Goal: Complete application form

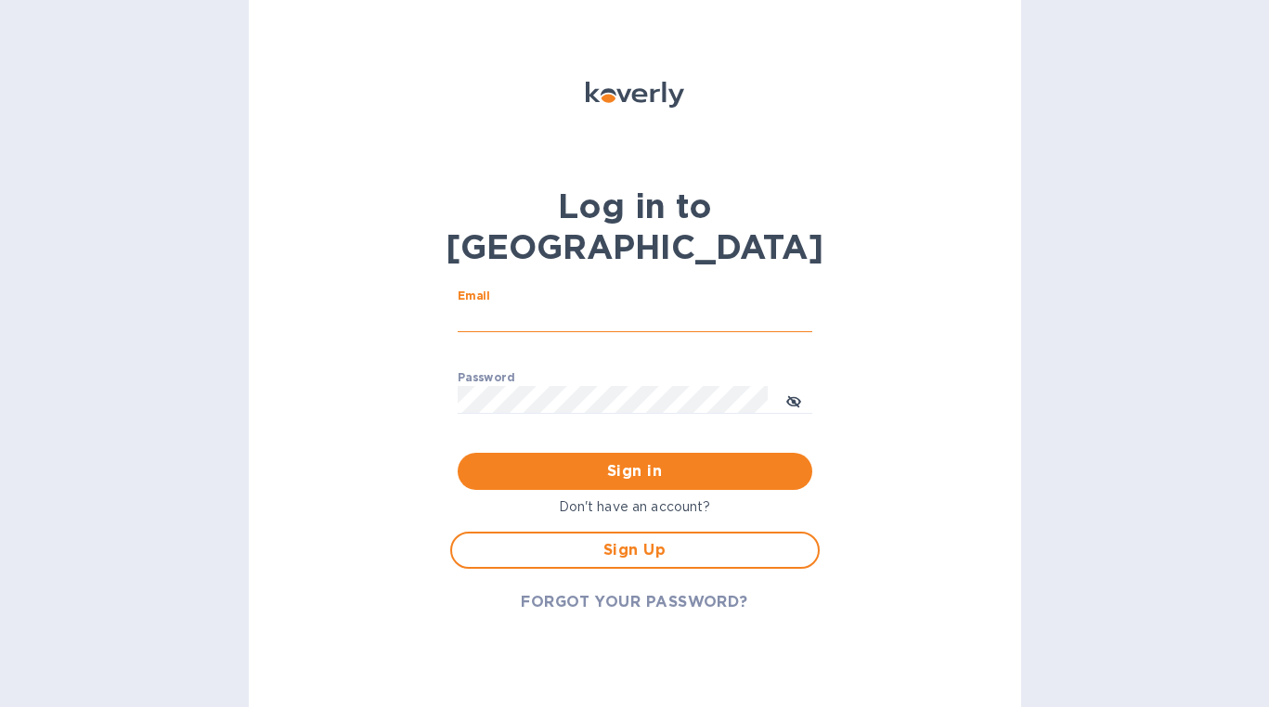
click at [563, 304] on input "Email" at bounding box center [635, 318] width 355 height 28
type input "[PERSON_NAME][EMAIL_ADDRESS][DOMAIN_NAME]"
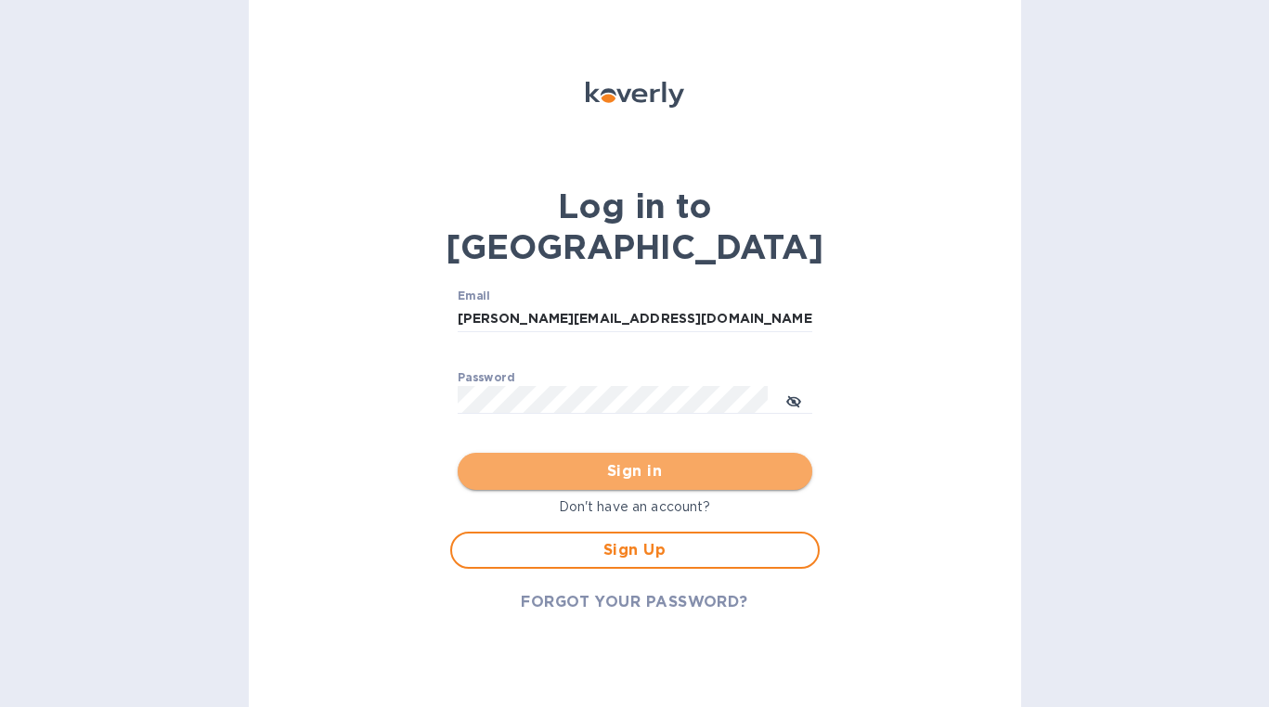
click at [639, 460] on span "Sign in" at bounding box center [635, 471] width 325 height 22
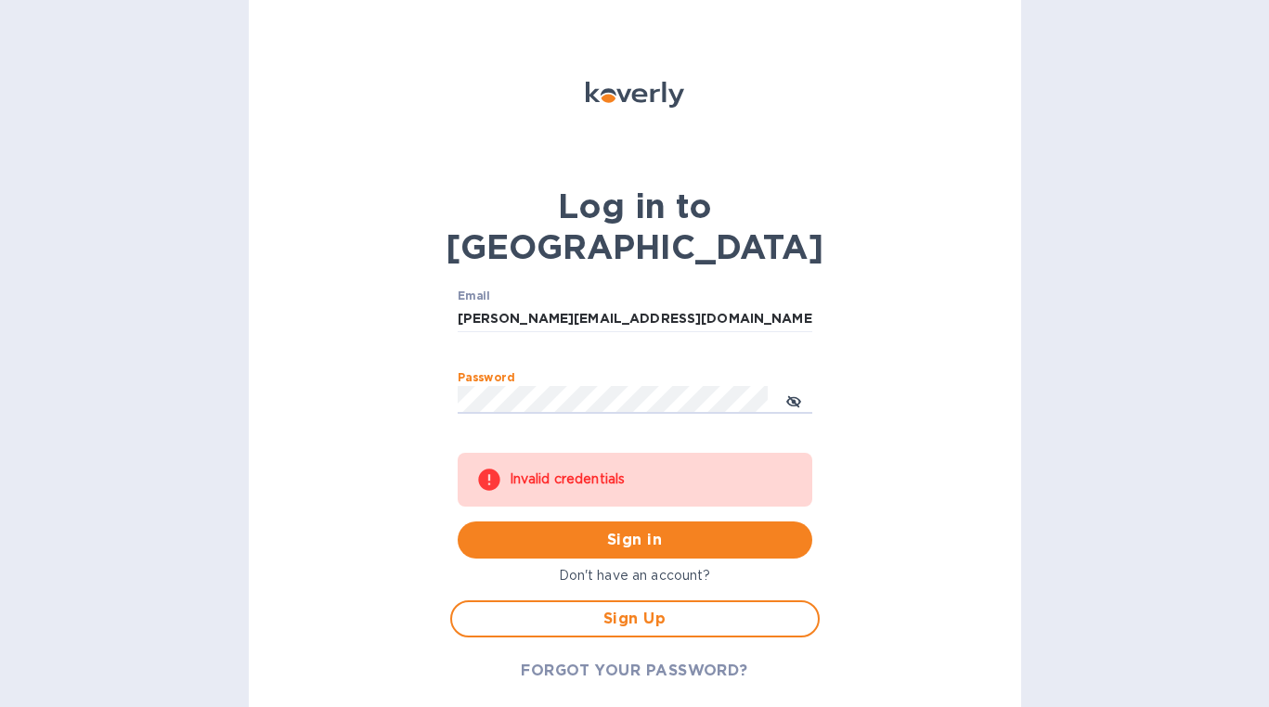
click at [310, 339] on div "Log in to Koverly Email [PERSON_NAME][EMAIL_ADDRESS][DOMAIN_NAME] ​ Password ​ …" at bounding box center [635, 353] width 772 height 707
click at [458, 522] on button "Sign in" at bounding box center [635, 540] width 355 height 37
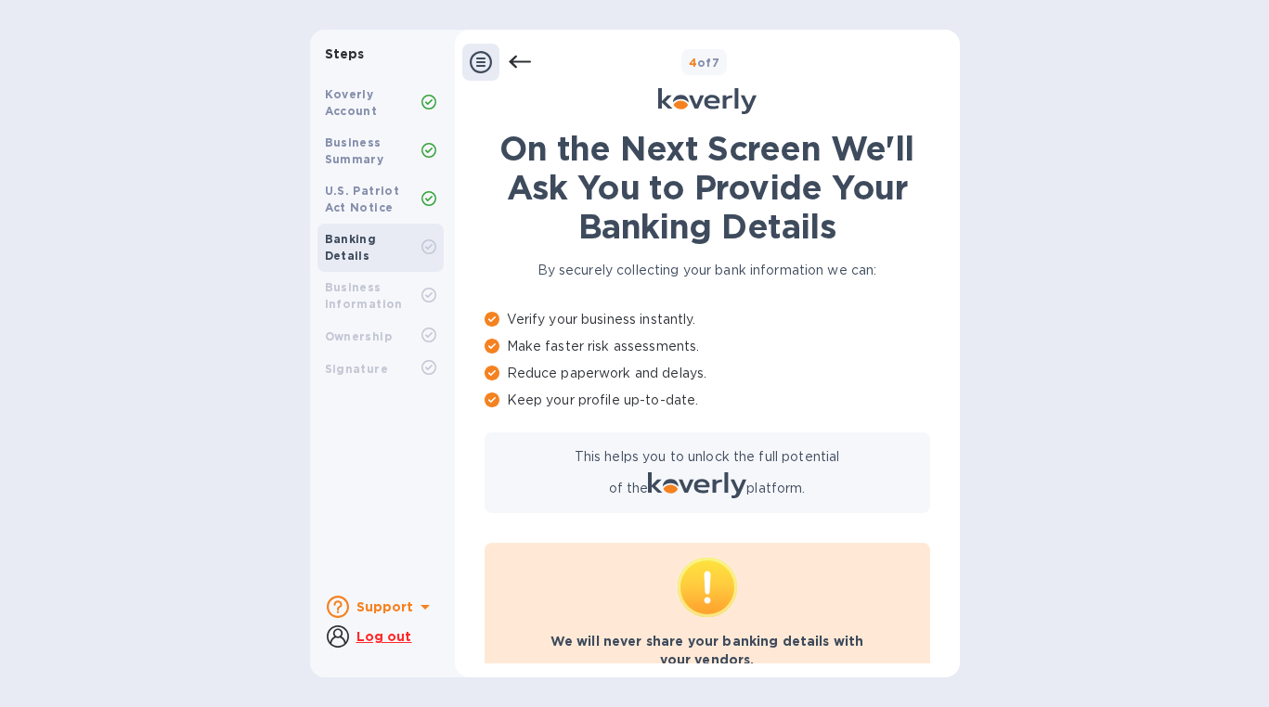
scroll to position [68, 0]
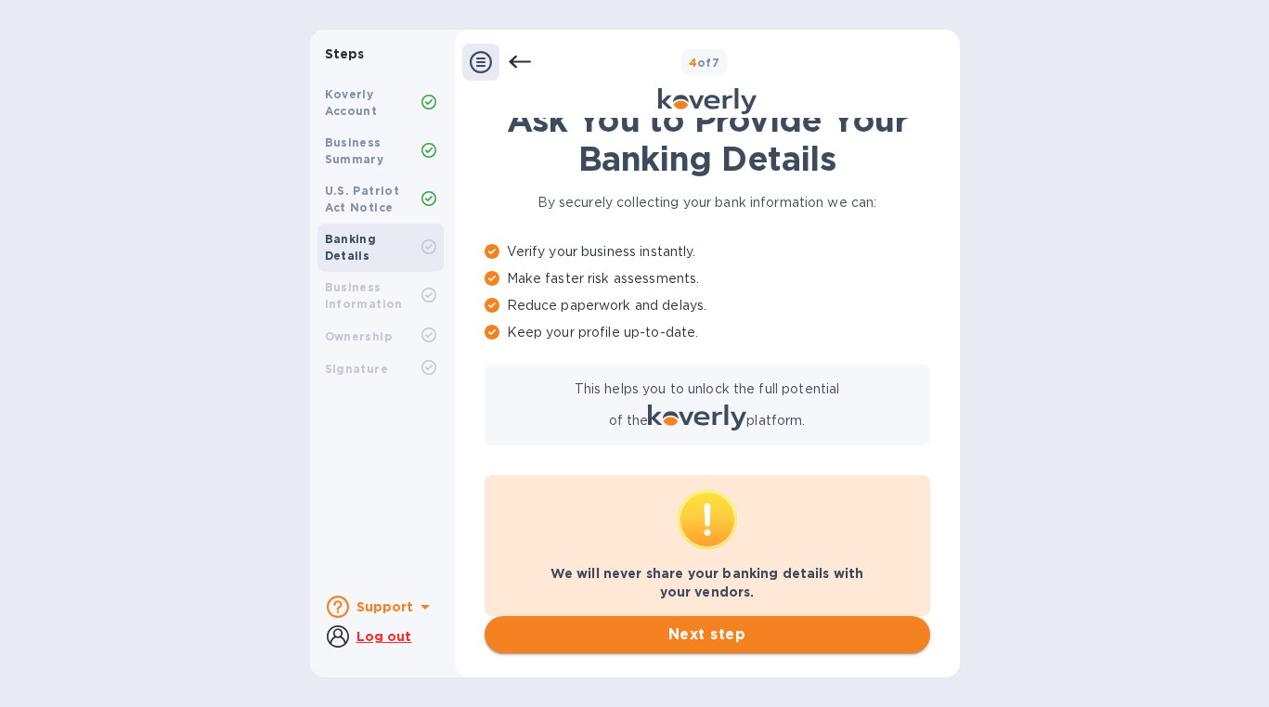
click at [738, 633] on span "Next step" at bounding box center [707, 635] width 416 height 22
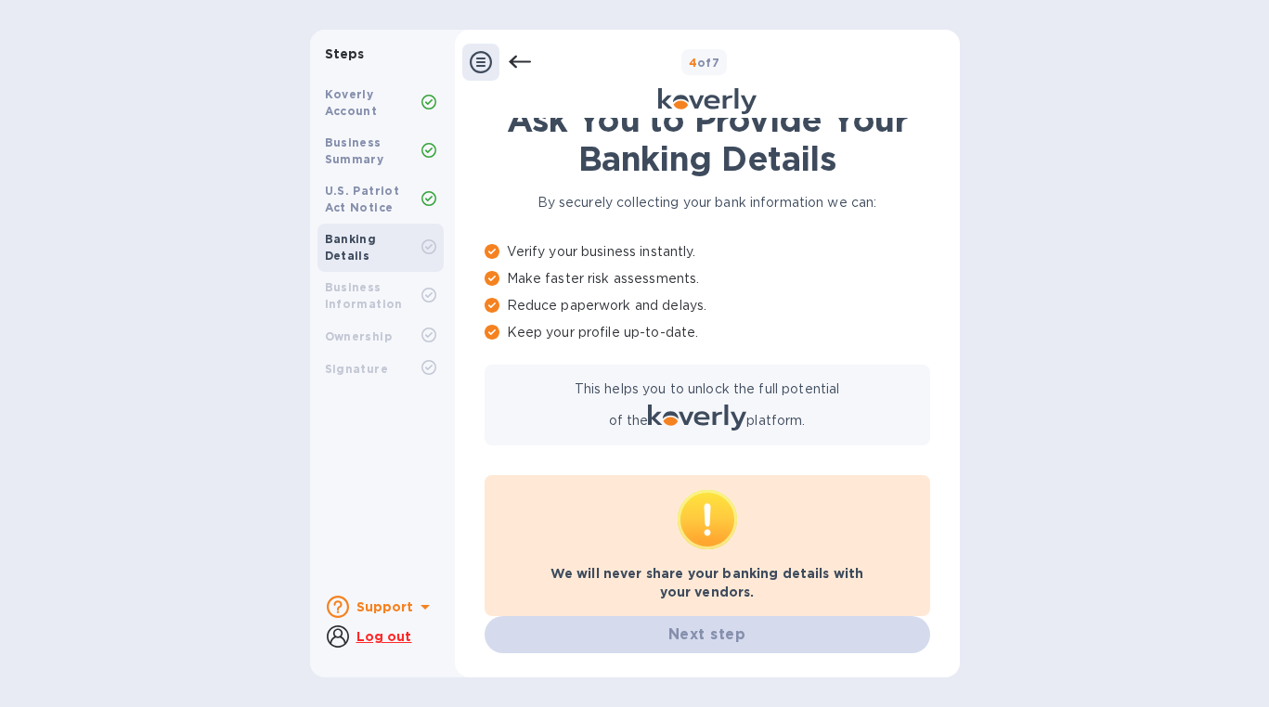
scroll to position [0, 0]
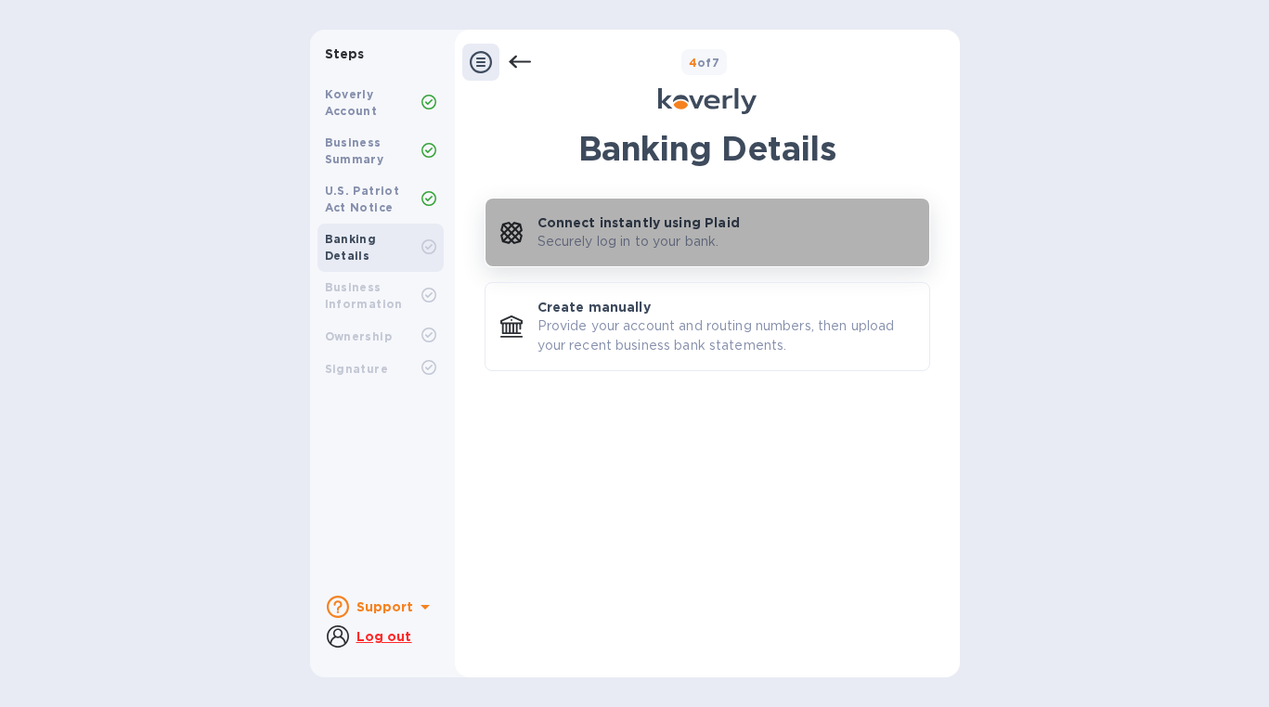
click at [713, 240] on p "Securely log in to your bank." at bounding box center [628, 241] width 182 height 19
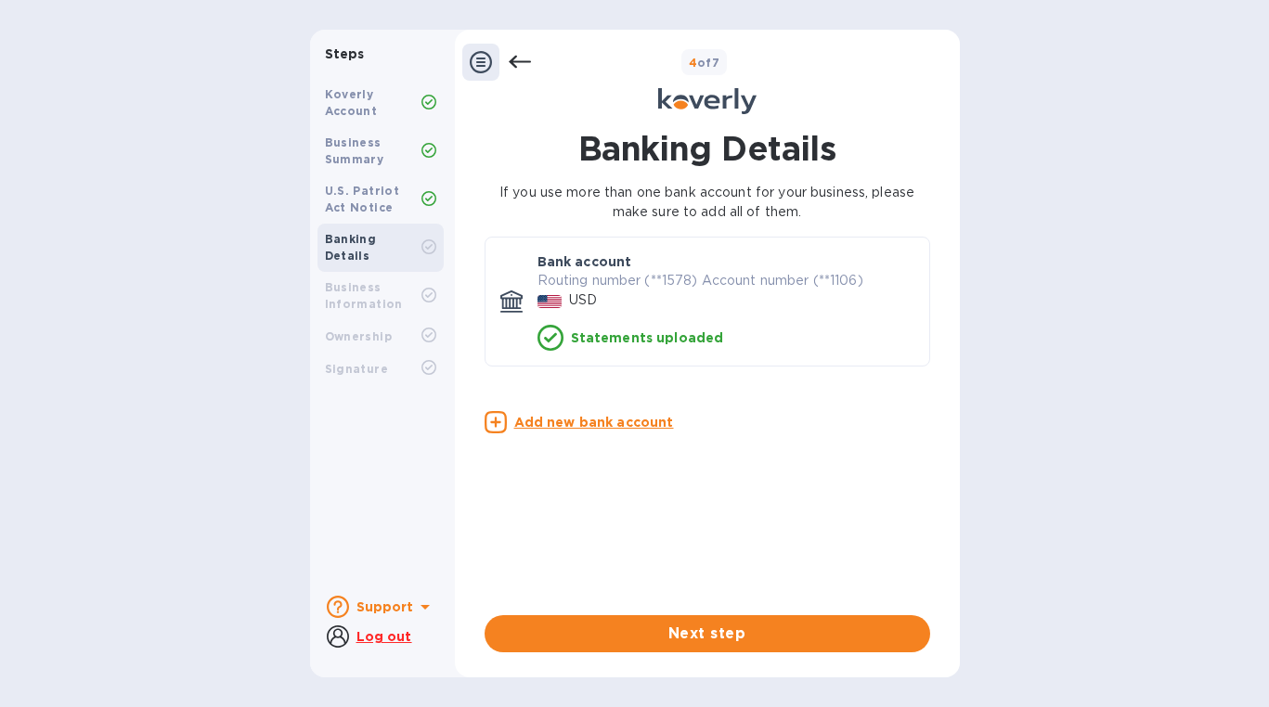
click at [576, 425] on u "Add new bank account" at bounding box center [594, 422] width 160 height 15
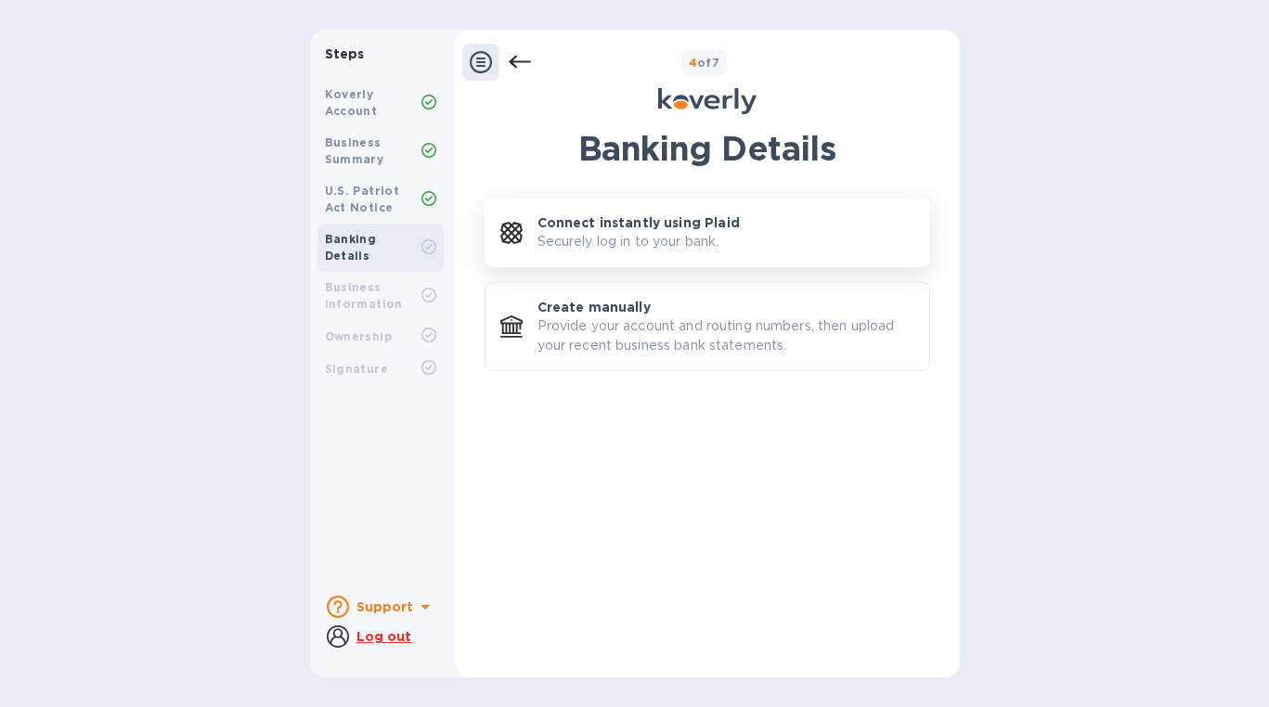
click at [676, 235] on p "Securely log in to your bank." at bounding box center [628, 241] width 182 height 19
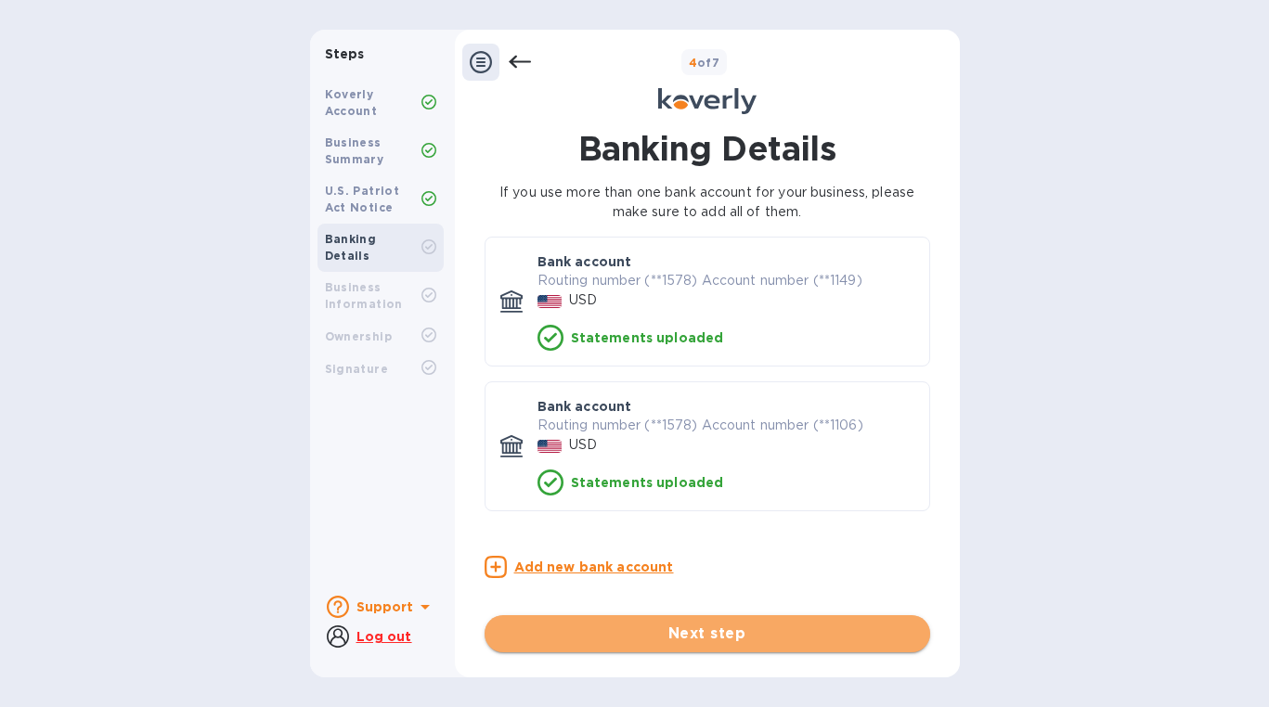
click at [732, 636] on span "Next step" at bounding box center [707, 634] width 416 height 22
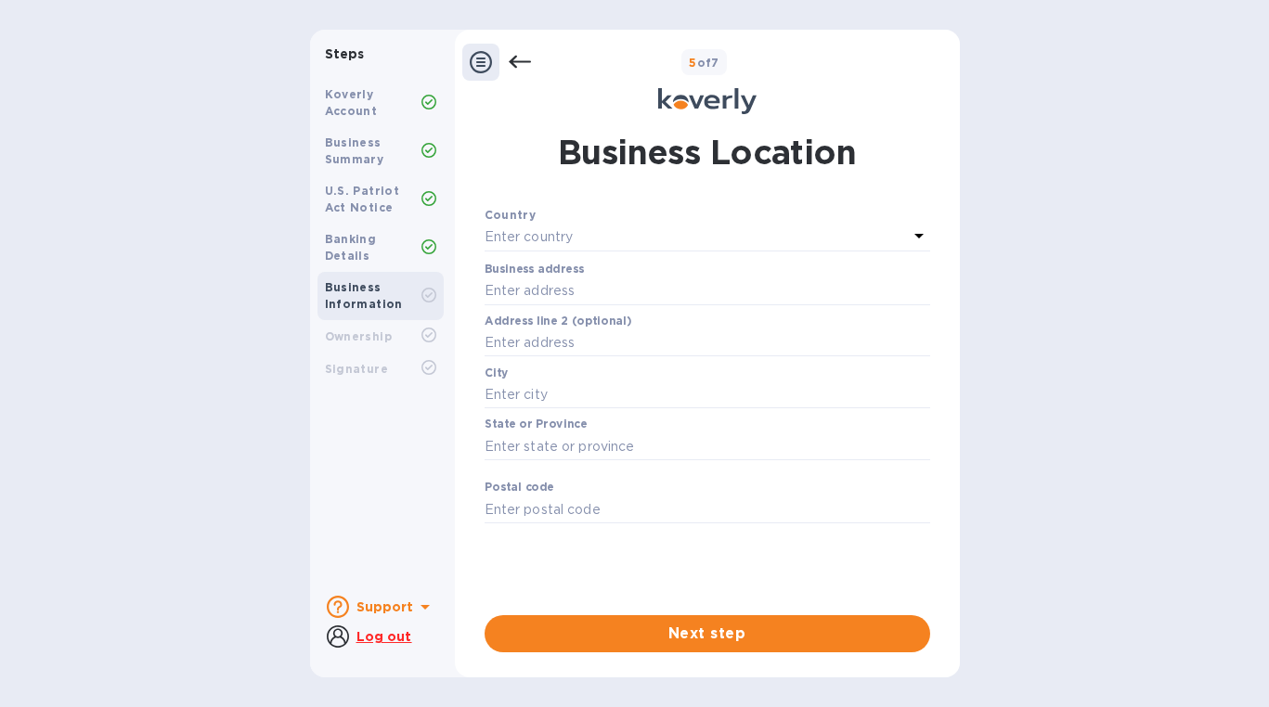
click at [882, 234] on div "Enter country" at bounding box center [696, 238] width 423 height 26
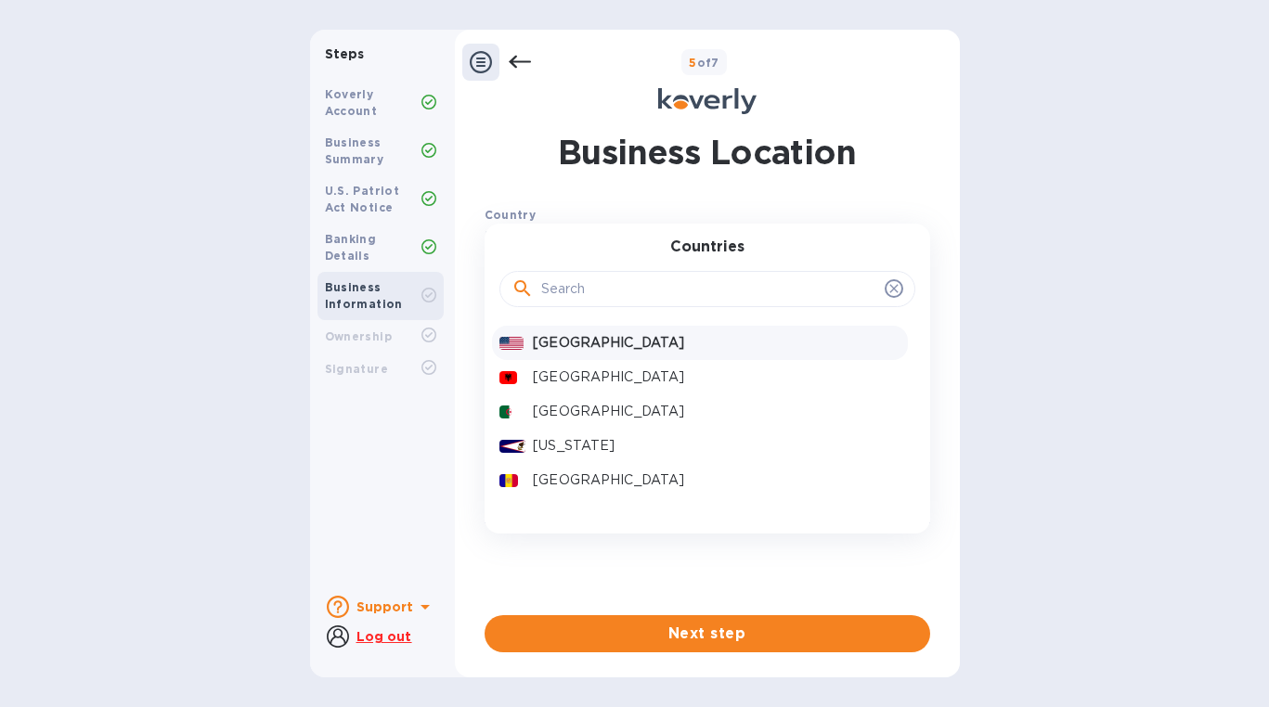
click at [755, 342] on p "[GEOGRAPHIC_DATA]" at bounding box center [716, 342] width 367 height 19
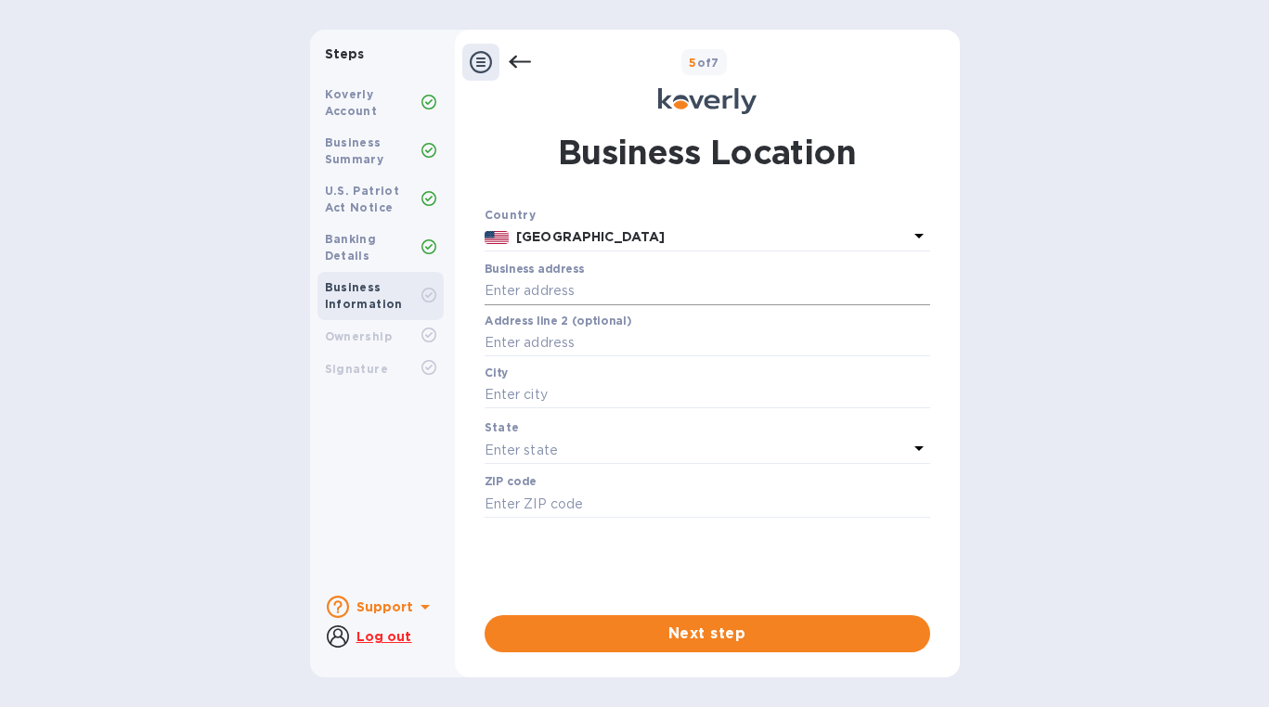
click at [680, 294] on input "text" at bounding box center [708, 292] width 446 height 28
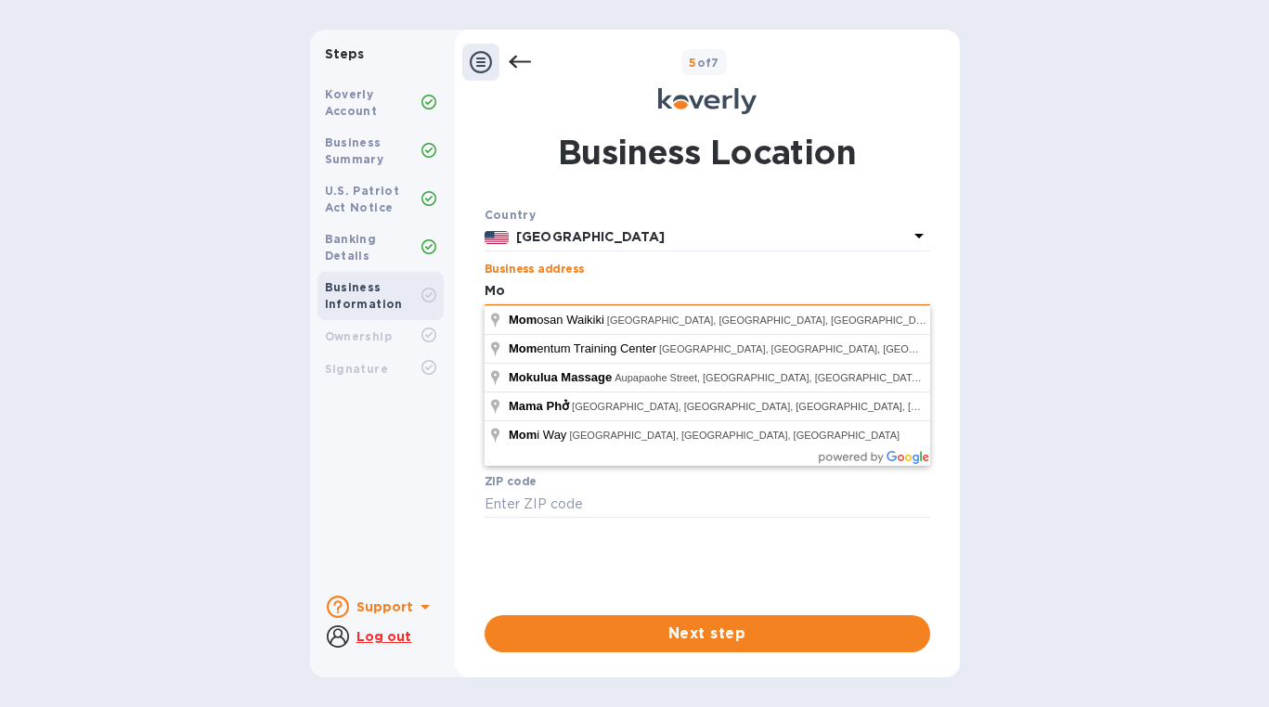
type input "M"
type input "[STREET_ADDRESS]"
type input "Kailua"
type input "96734"
click at [603, 297] on input "[STREET_ADDRESS]" at bounding box center [708, 292] width 446 height 28
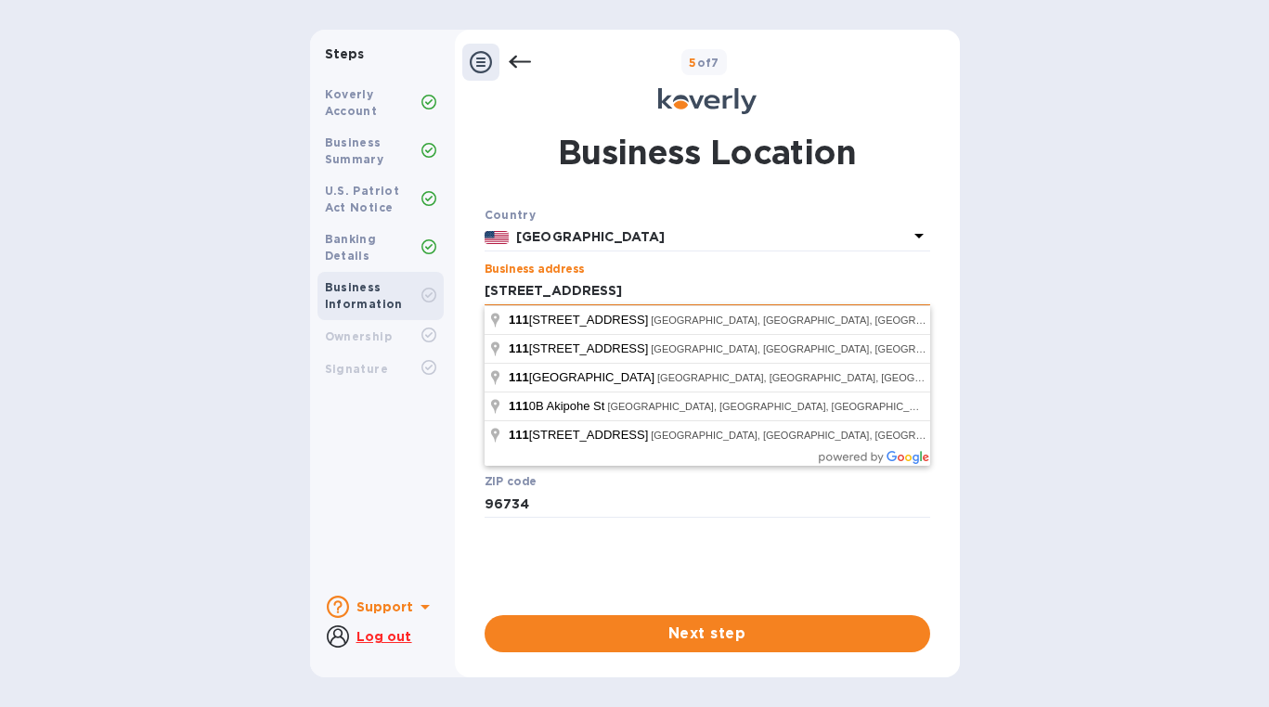
drag, startPoint x: 590, startPoint y: 294, endPoint x: 747, endPoint y: 291, distance: 156.9
click at [743, 291] on input "[STREET_ADDRESS]" at bounding box center [708, 292] width 446 height 28
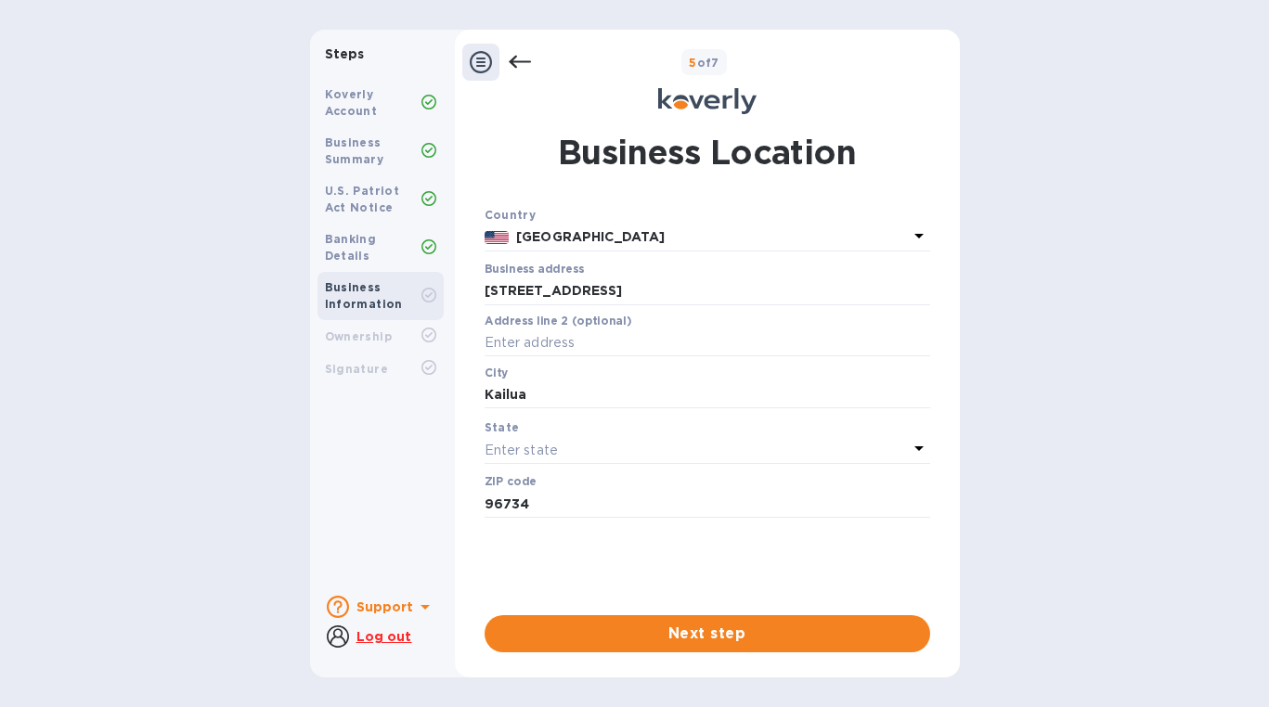
click at [1054, 335] on div "Steps Koverly Account Business Summary U.S. Patriot Act Notice Banking Details …" at bounding box center [634, 354] width 1269 height 648
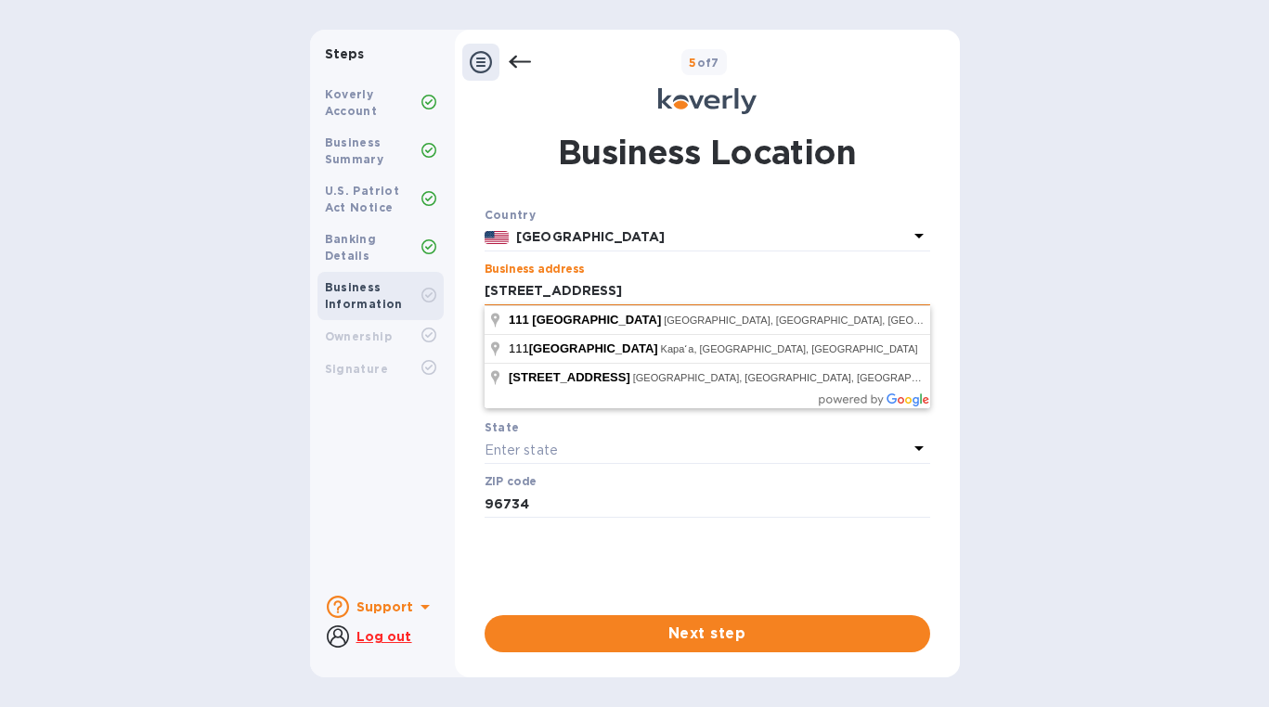
click at [763, 299] on input "[STREET_ADDRESS]" at bounding box center [708, 292] width 446 height 28
type input "[STREET_ADDRESS]"
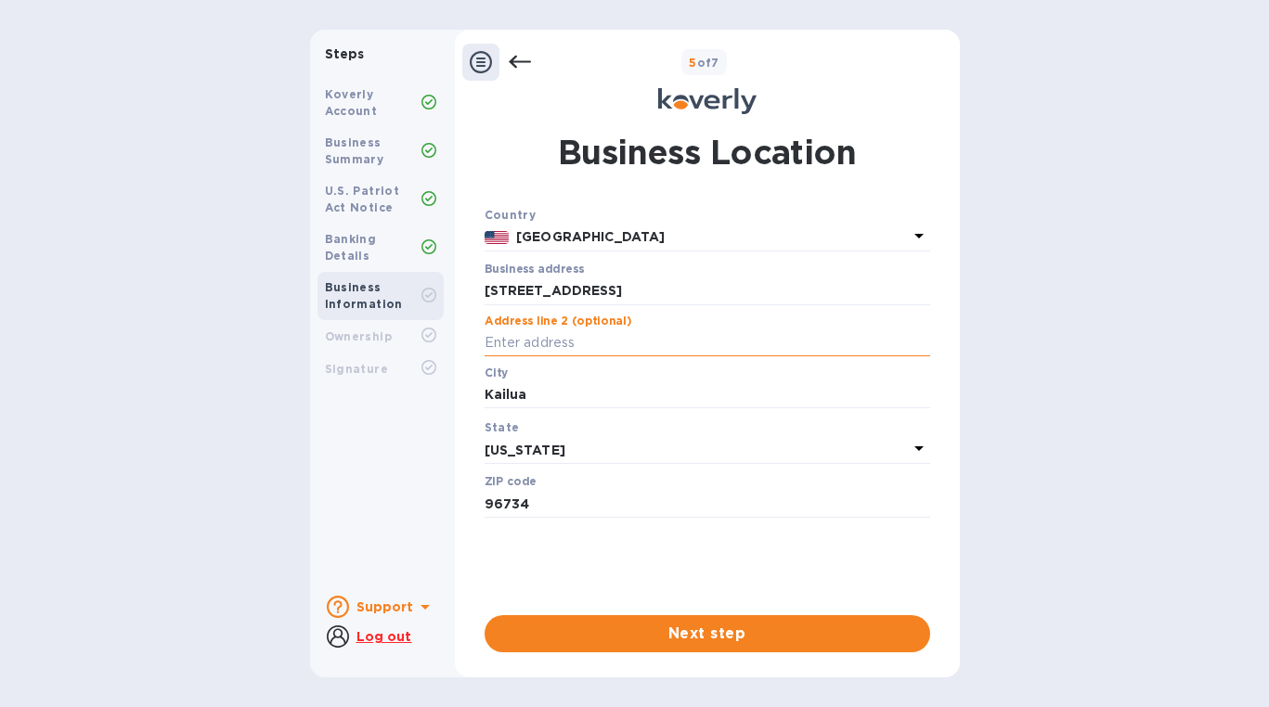
click at [587, 346] on input "text" at bounding box center [708, 344] width 446 height 28
type input "Ste A173"
click at [1082, 384] on div "Steps Koverly Account Business Summary U.S. Patriot Act Notice Banking Details …" at bounding box center [634, 354] width 1269 height 648
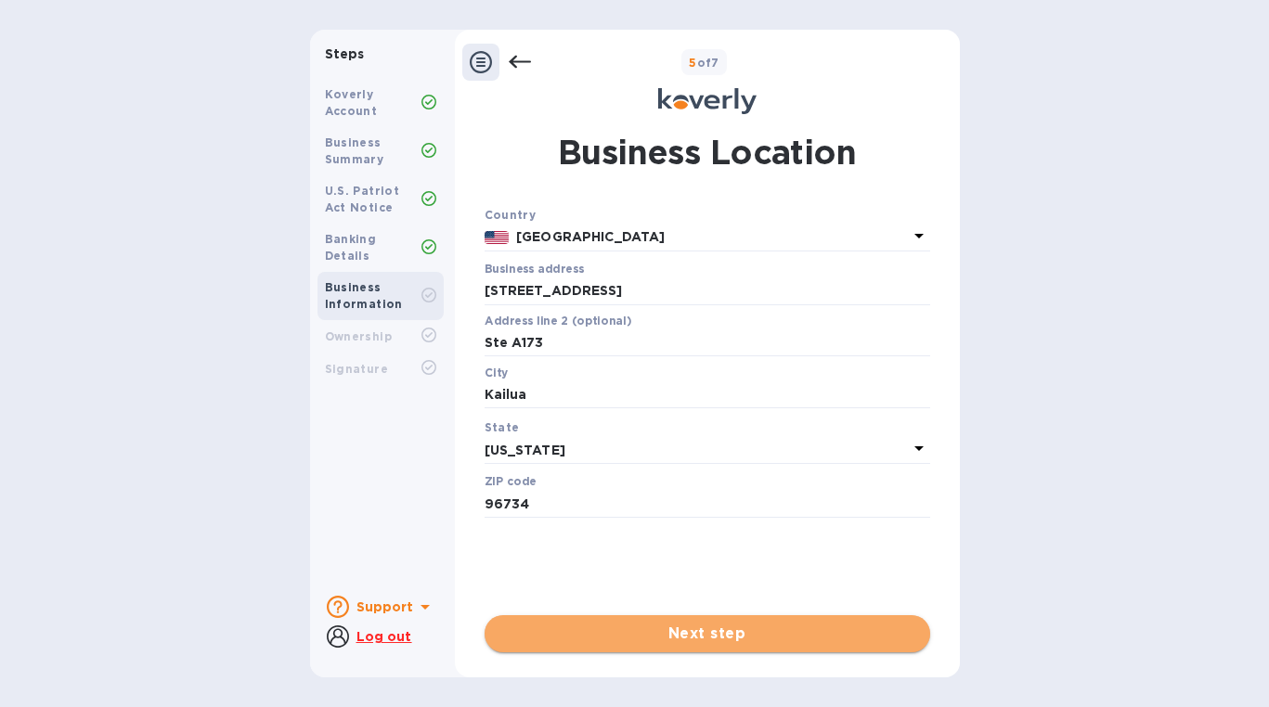
click at [736, 636] on span "Next step" at bounding box center [707, 634] width 416 height 22
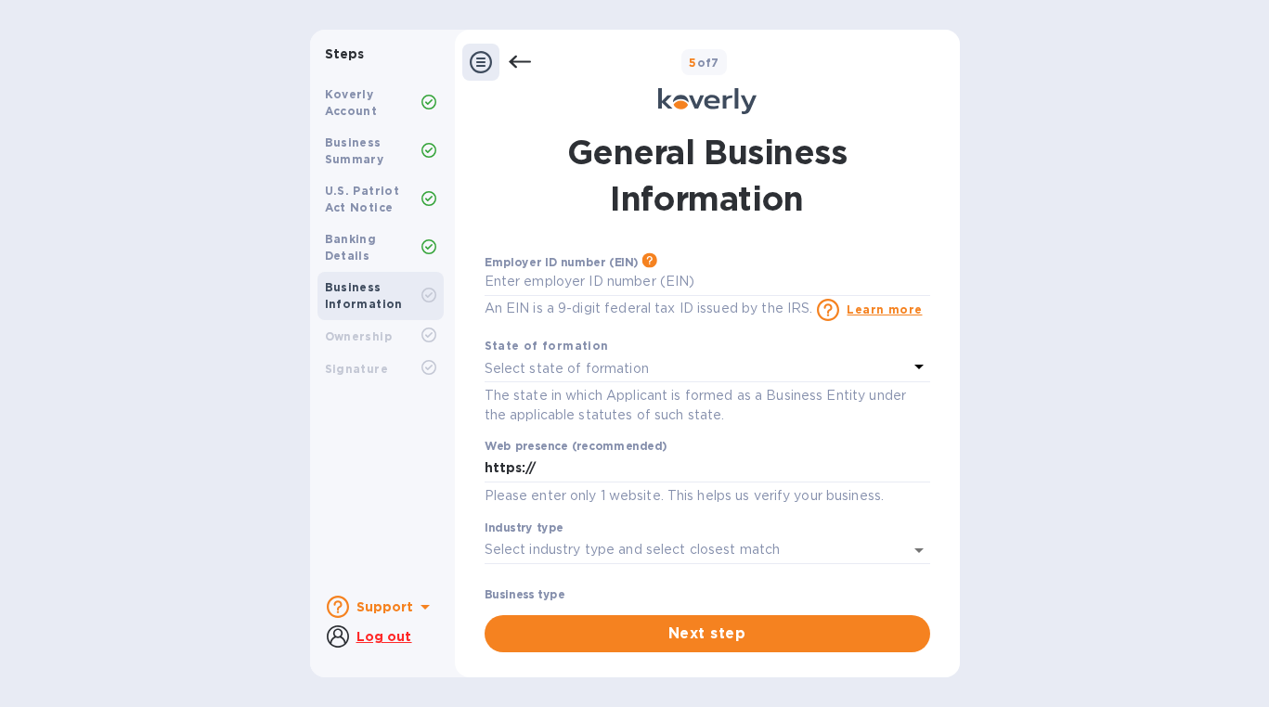
click at [908, 369] on icon at bounding box center [919, 367] width 22 height 22
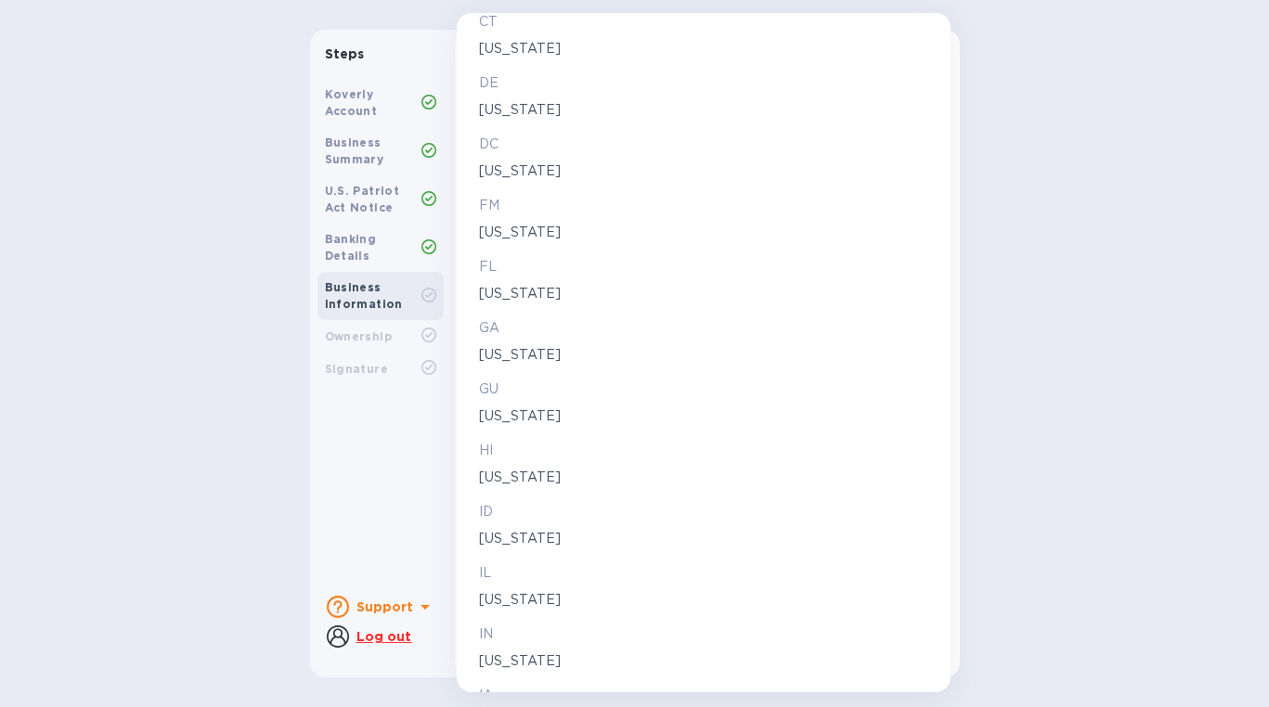
scroll to position [569, 0]
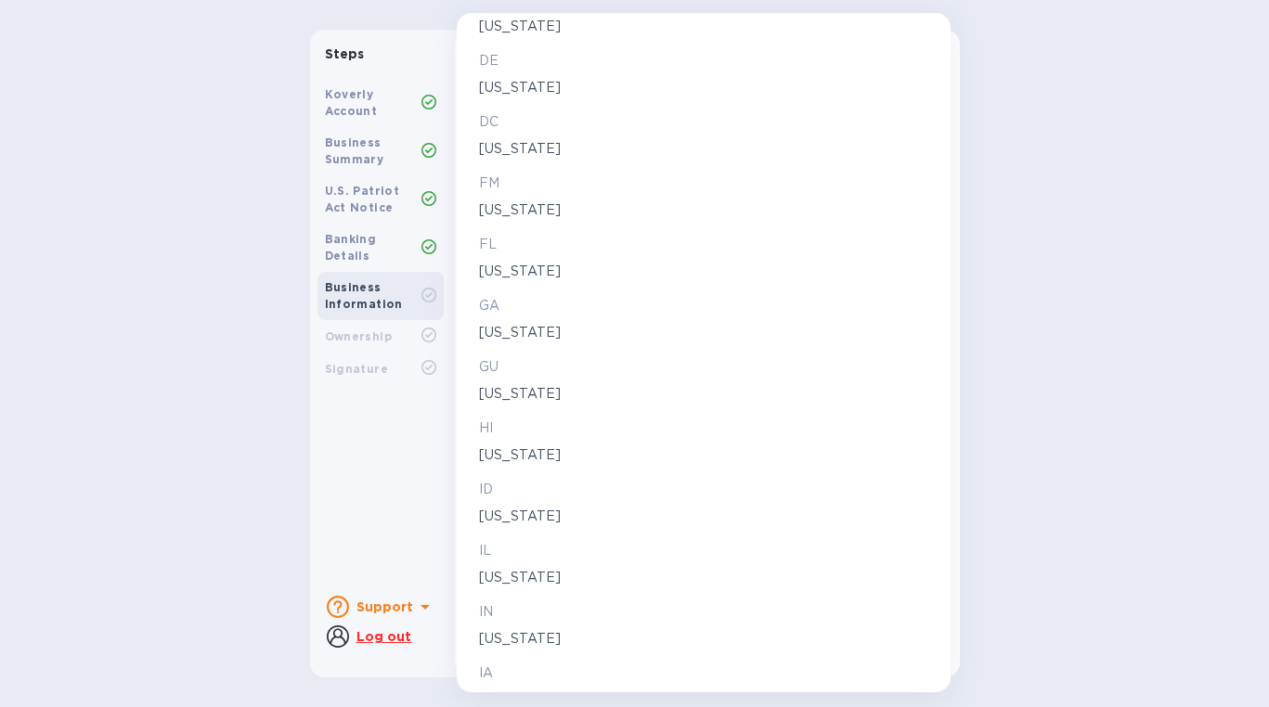
click at [578, 434] on p "HI" at bounding box center [703, 428] width 449 height 19
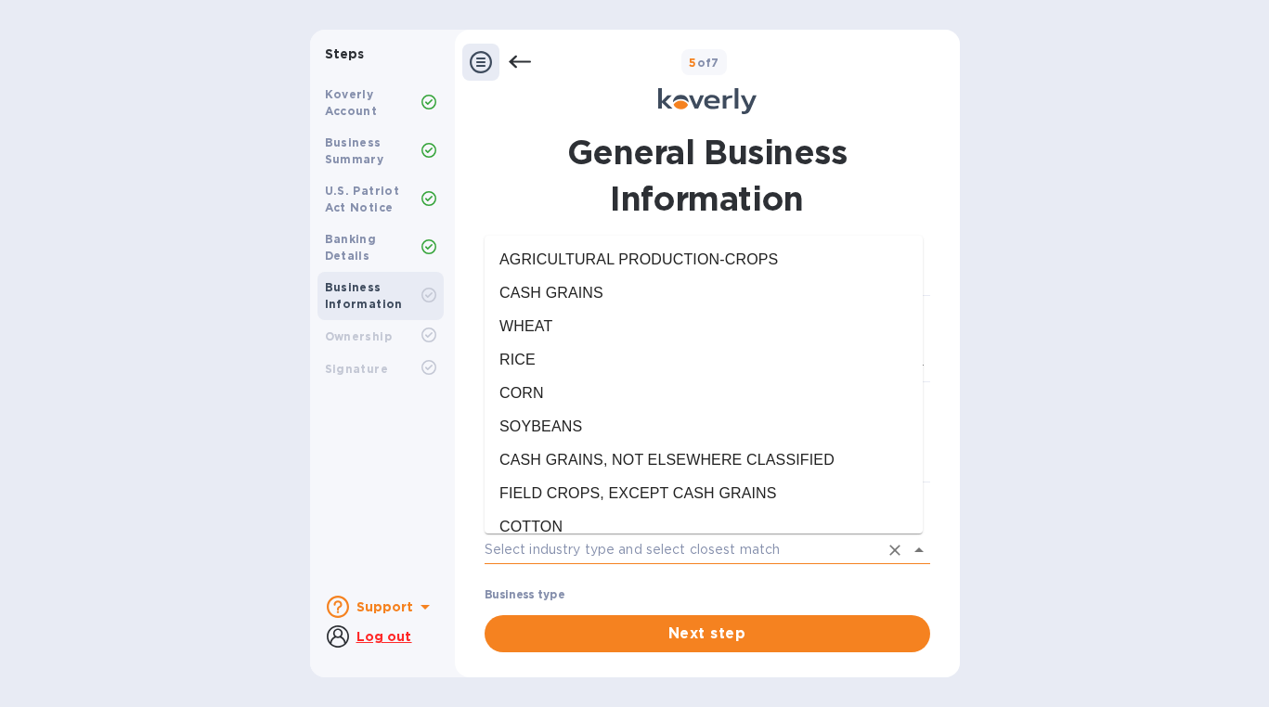
click at [809, 553] on input "Industry type" at bounding box center [682, 550] width 394 height 27
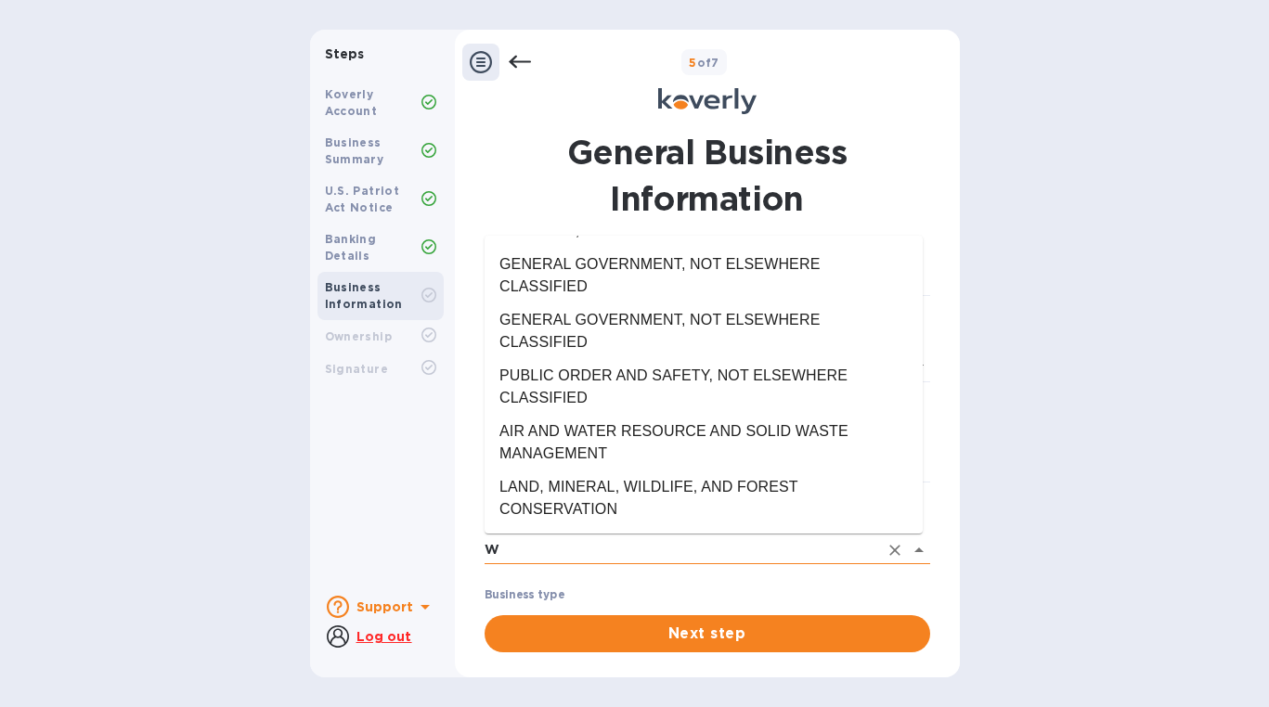
scroll to position [0, 0]
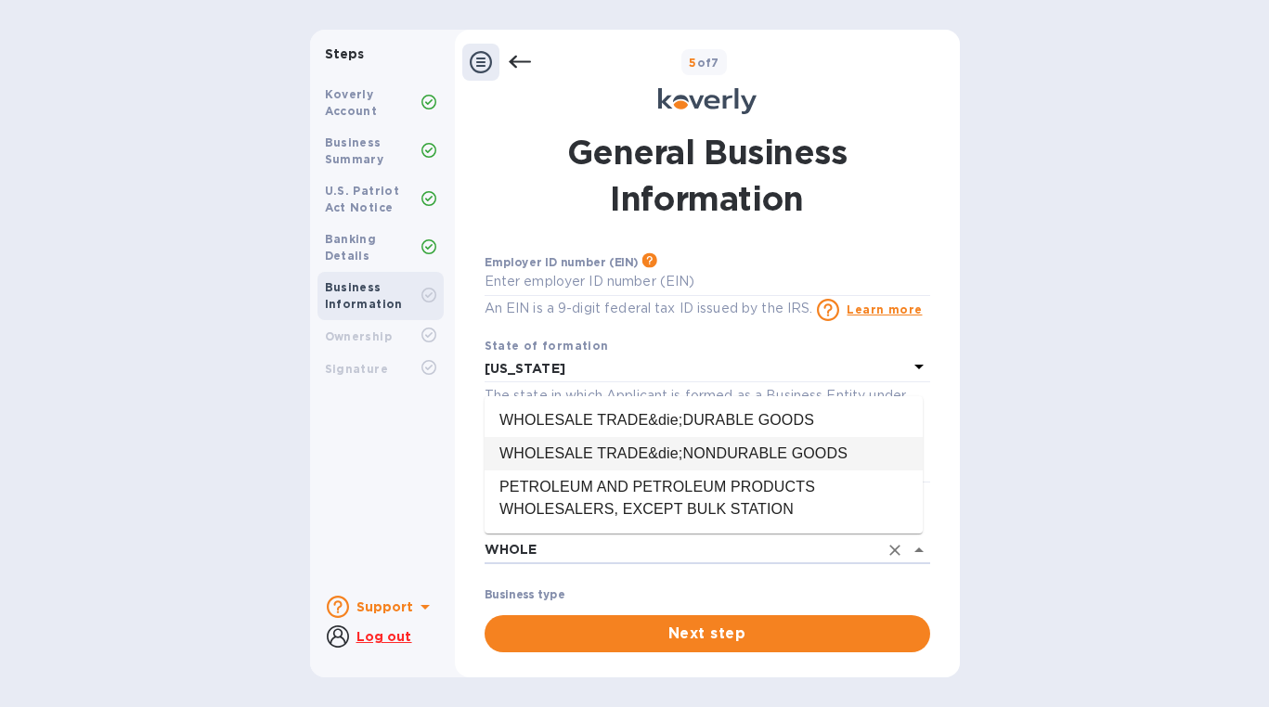
click at [723, 453] on li "WHOLESALE TRADE&die;NONDURABLE GOODS" at bounding box center [704, 453] width 438 height 33
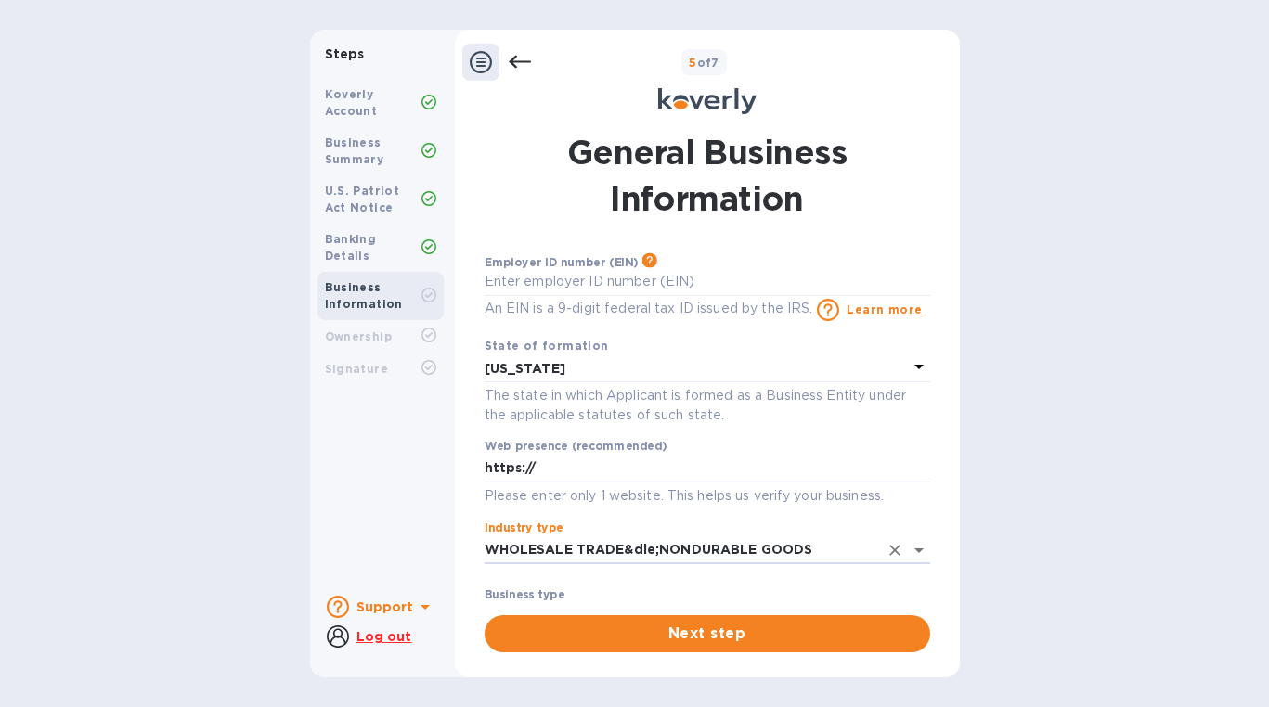
type input "WHOLESALE TRADE&die;NONDURABLE GOODS"
click at [945, 444] on div "General Business Information Employer ID number (EIN) Please make sure it match…" at bounding box center [707, 391] width 486 height 546
click at [720, 281] on input "text" at bounding box center [708, 282] width 446 height 28
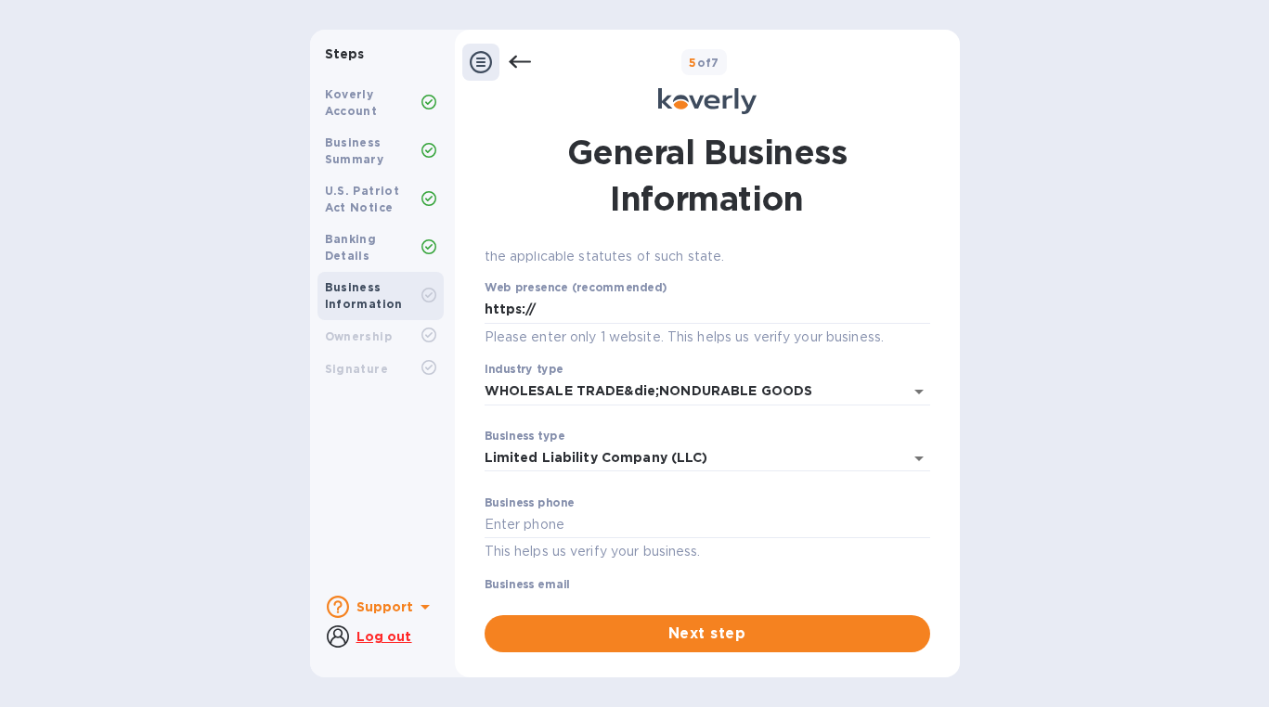
scroll to position [203, 0]
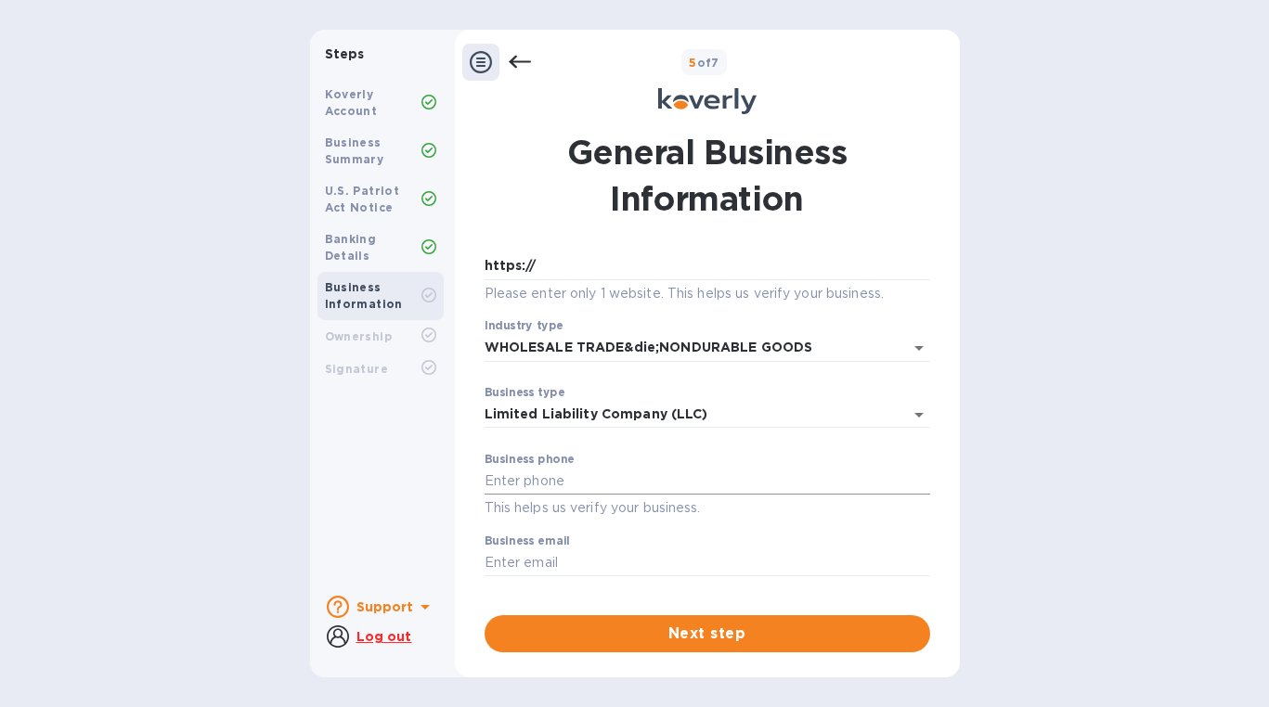
type input "***98"
click at [671, 479] on input "text" at bounding box center [708, 482] width 446 height 28
type input "8082538383"
click at [1007, 501] on div "Steps Koverly Account Business Summary U.S. Patriot Act Notice Banking Details …" at bounding box center [634, 354] width 1269 height 648
click at [646, 563] on input "text" at bounding box center [708, 564] width 446 height 28
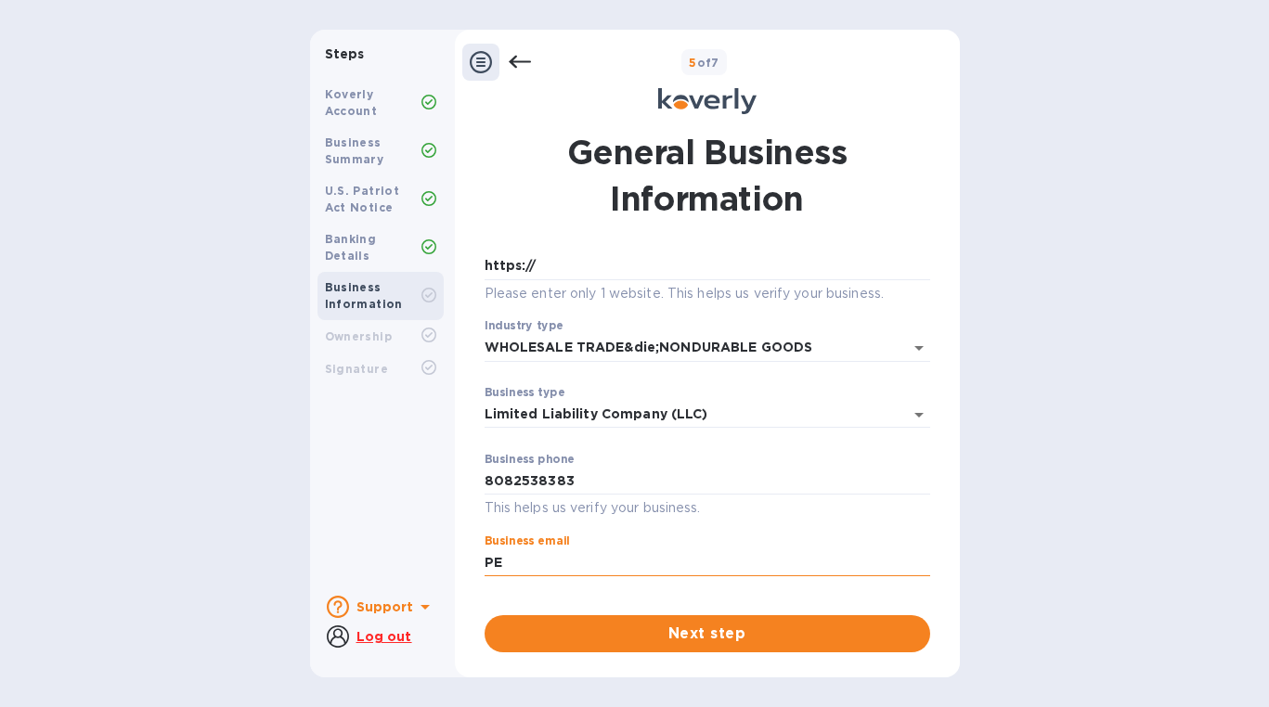
type input "P"
type input "[PERSON_NAME][EMAIL_ADDRESS][DOMAIN_NAME]"
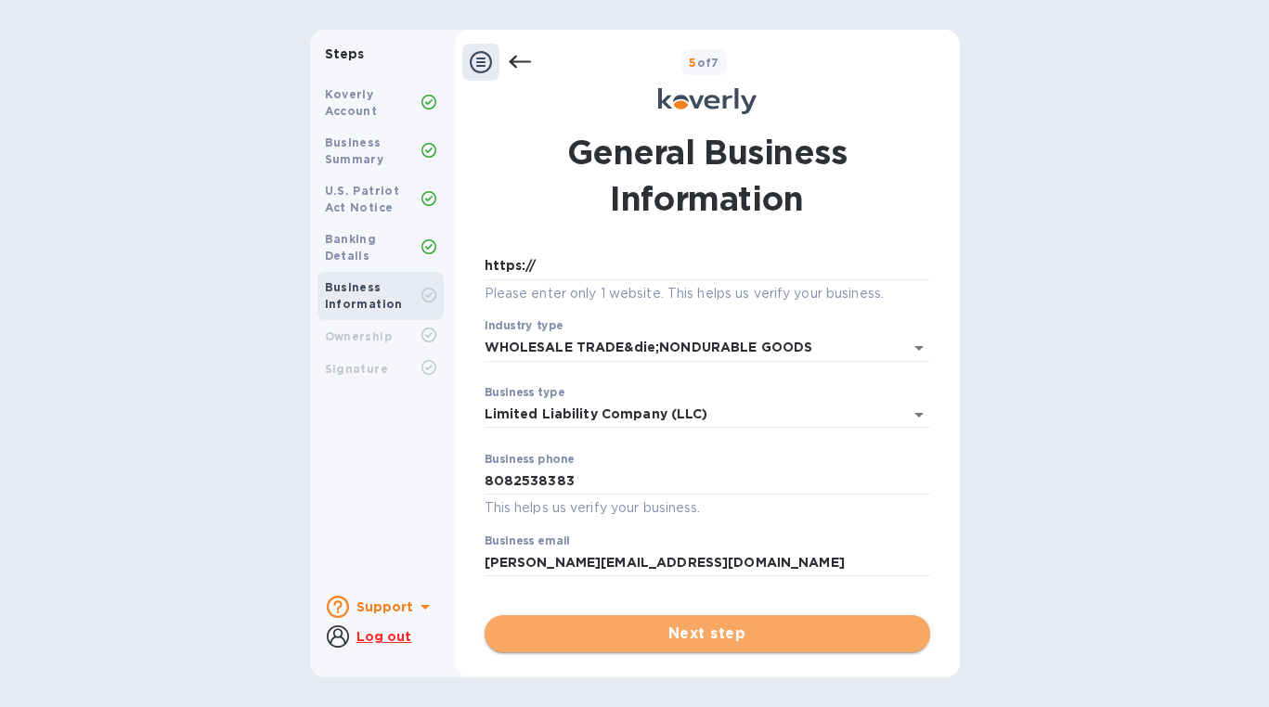
click at [715, 638] on span "Next step" at bounding box center [707, 634] width 416 height 22
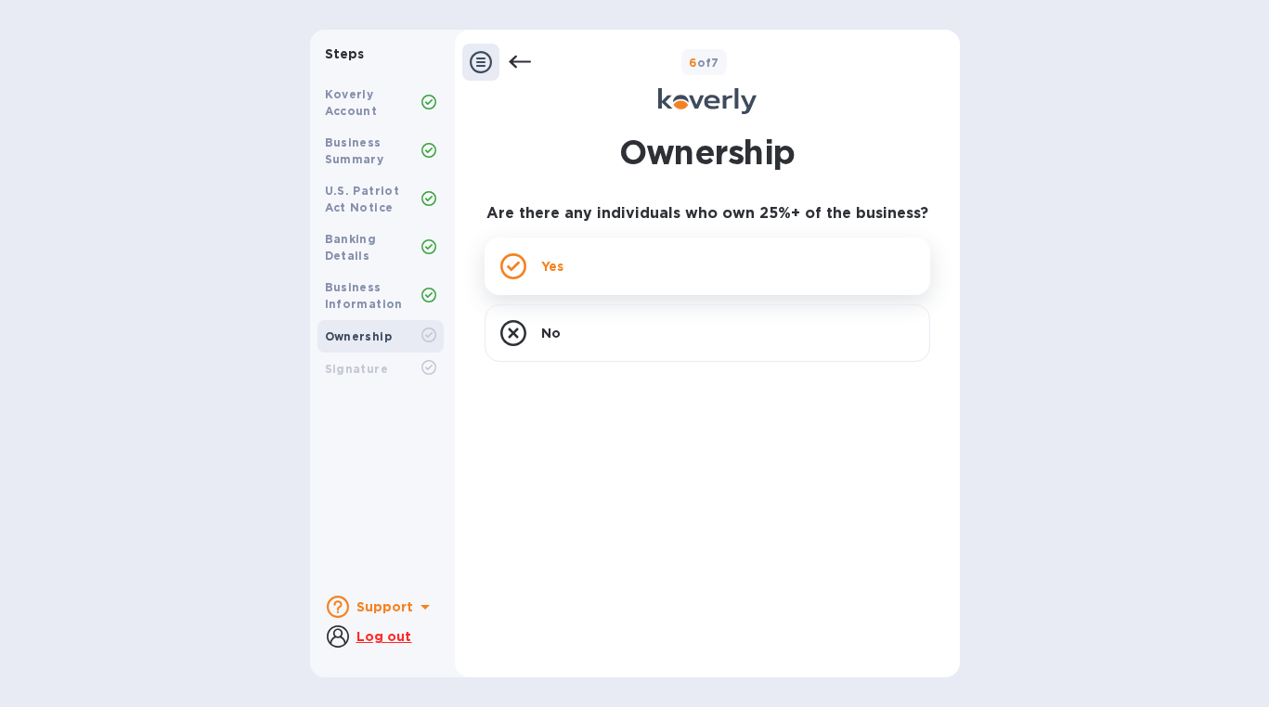
click at [562, 274] on p "Yes" at bounding box center [552, 266] width 22 height 19
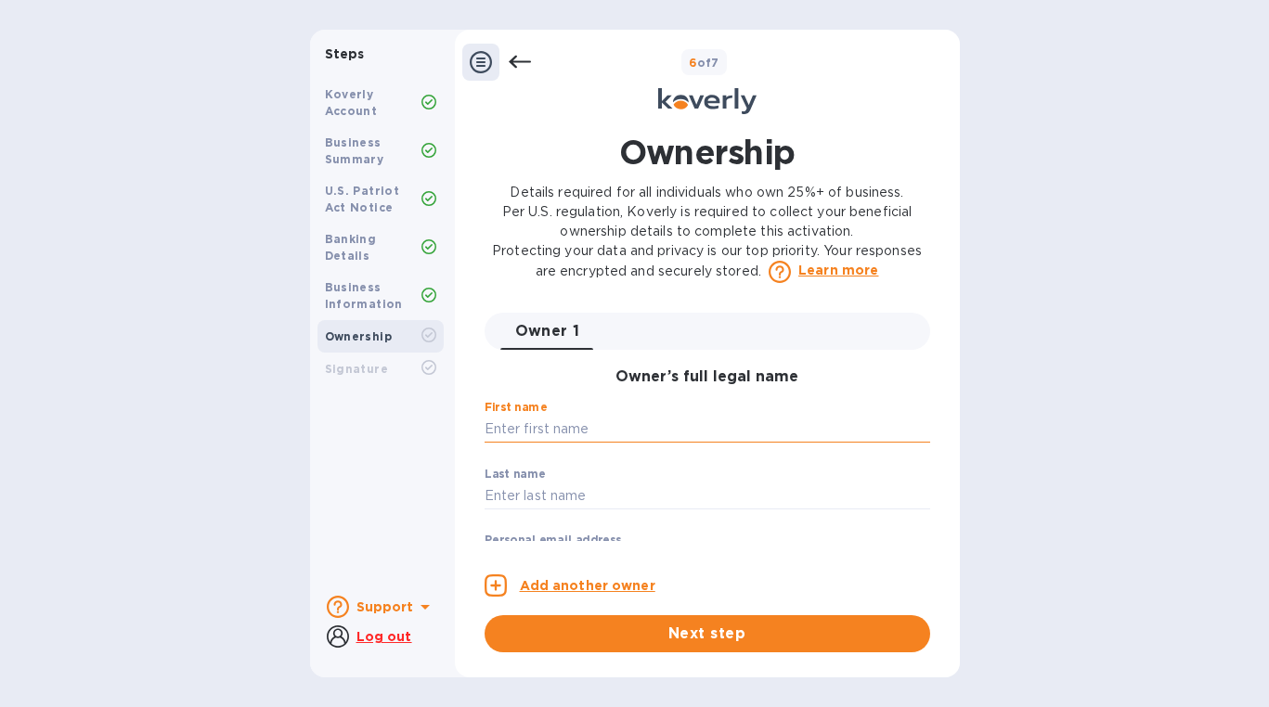
click at [644, 431] on input "text" at bounding box center [708, 430] width 446 height 28
type input "[PERSON_NAME]"
type input "Kusano"
click at [457, 466] on div "Ownership Details required for all individuals who own 25%+ of business. Per U.…" at bounding box center [707, 391] width 505 height 546
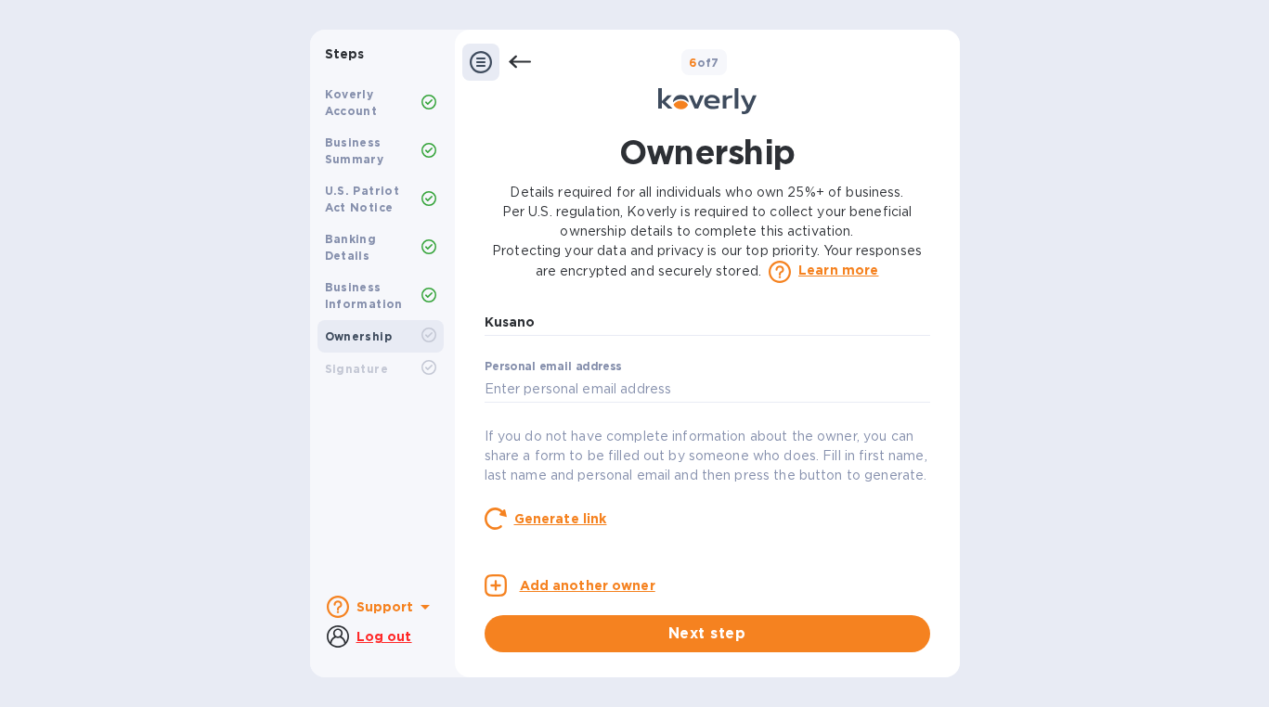
scroll to position [172, 0]
click at [604, 395] on input "text" at bounding box center [708, 391] width 446 height 28
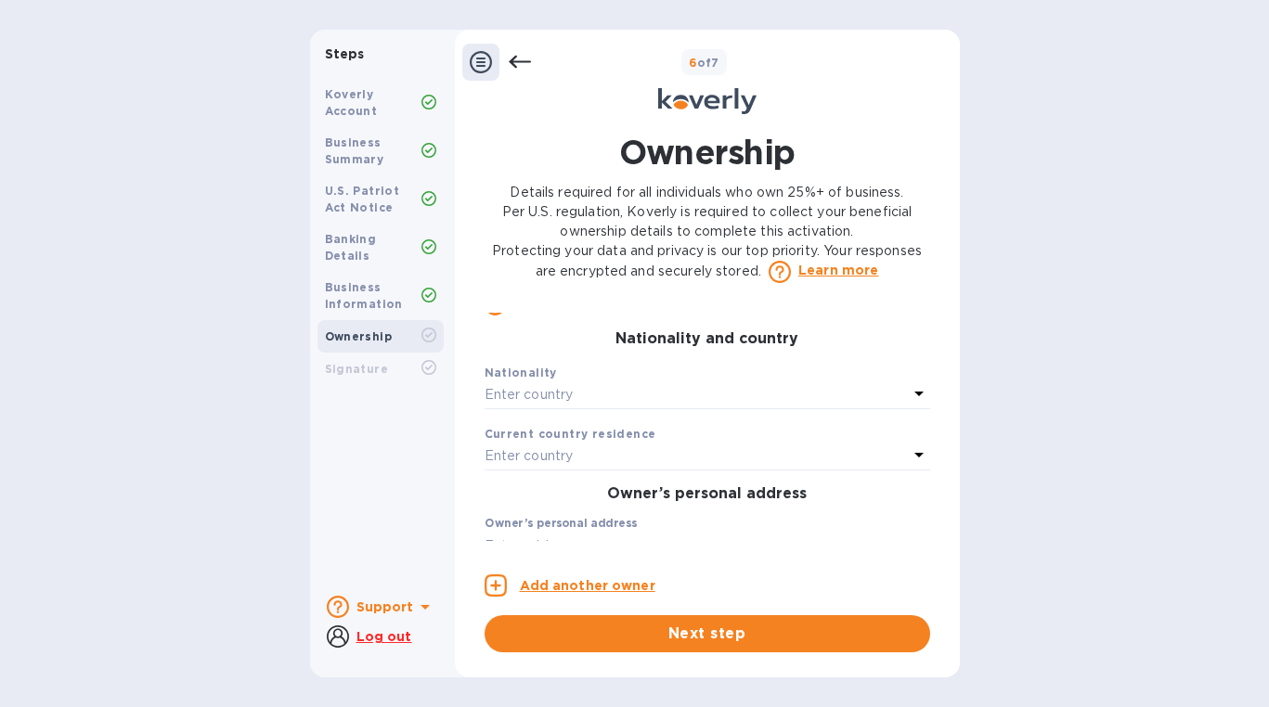
scroll to position [400, 0]
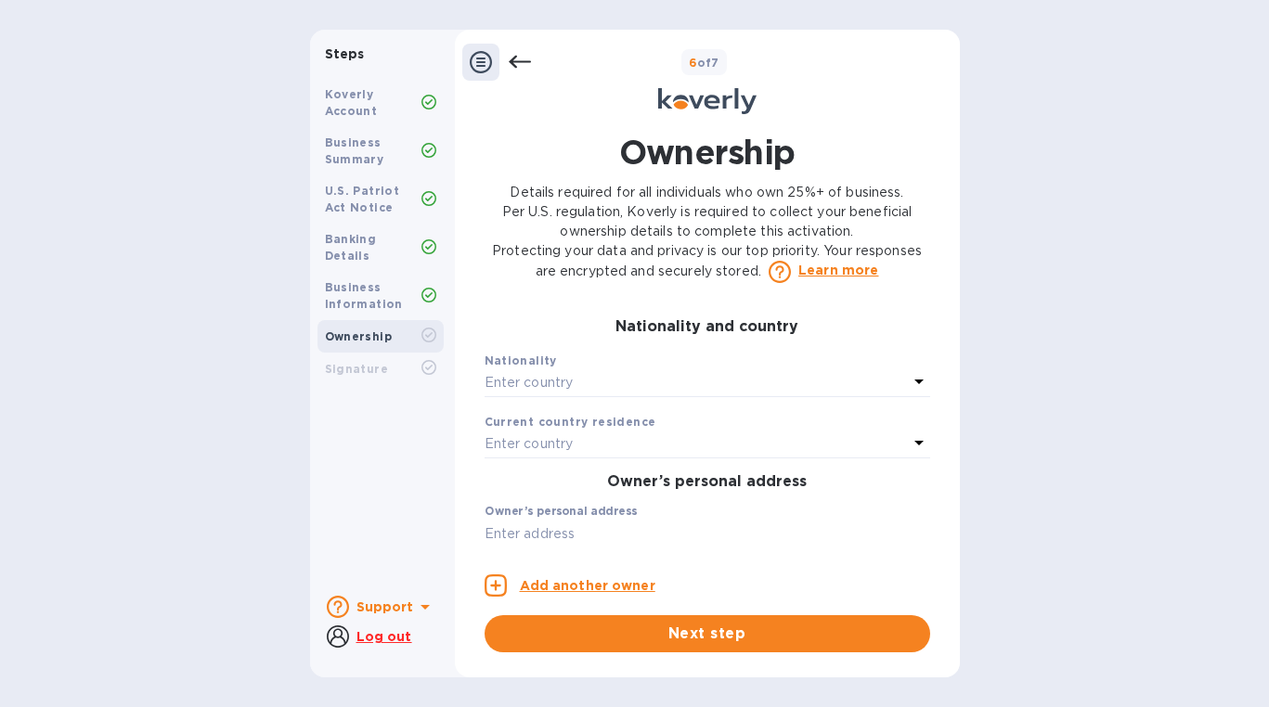
type input "[PERSON_NAME][EMAIL_ADDRESS][DOMAIN_NAME]"
click at [823, 396] on div "Enter country" at bounding box center [696, 383] width 423 height 26
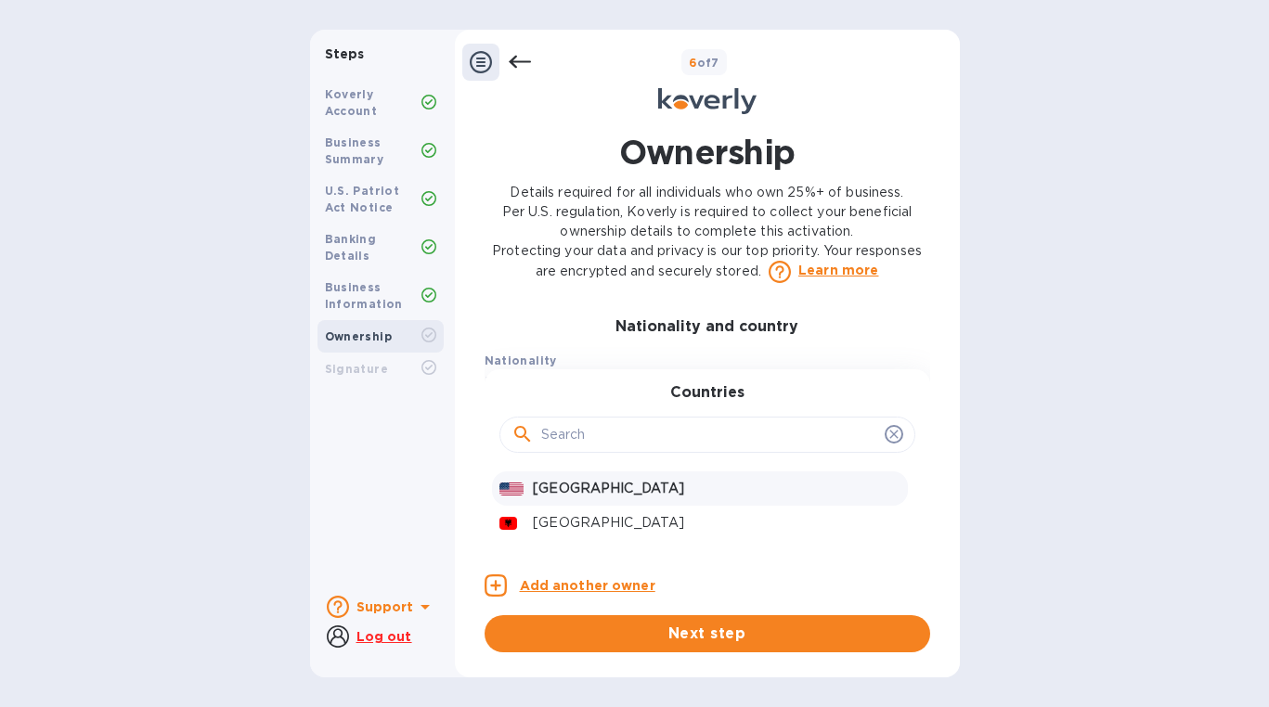
click at [732, 499] on p "[GEOGRAPHIC_DATA]" at bounding box center [716, 488] width 367 height 19
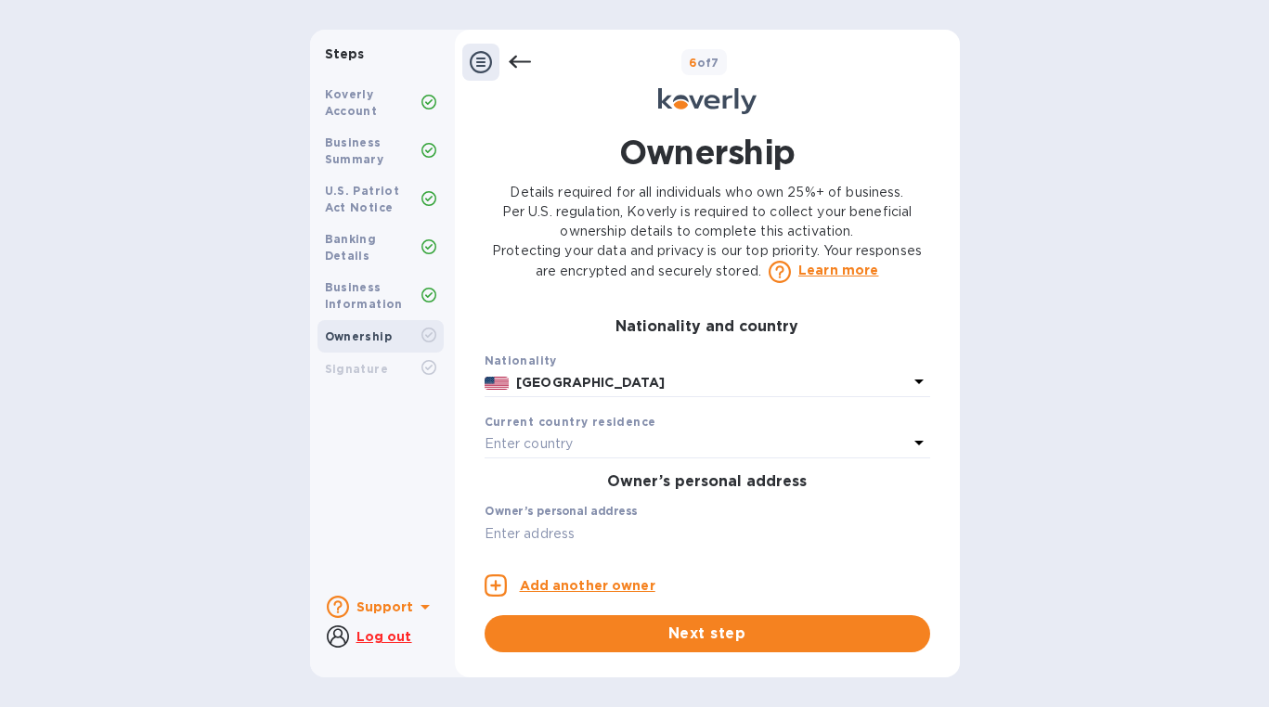
click at [644, 458] on div "Enter country" at bounding box center [696, 445] width 423 height 26
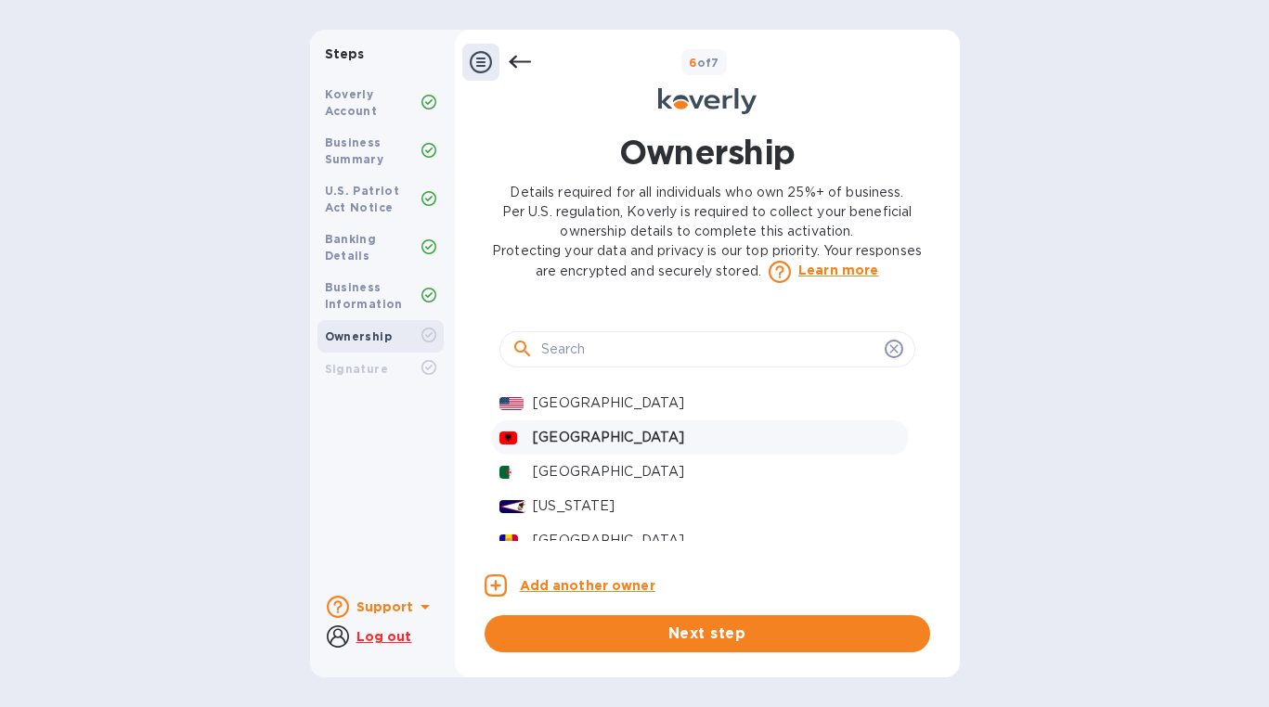
scroll to position [548, 0]
click at [630, 412] on p "[GEOGRAPHIC_DATA]" at bounding box center [716, 402] width 367 height 19
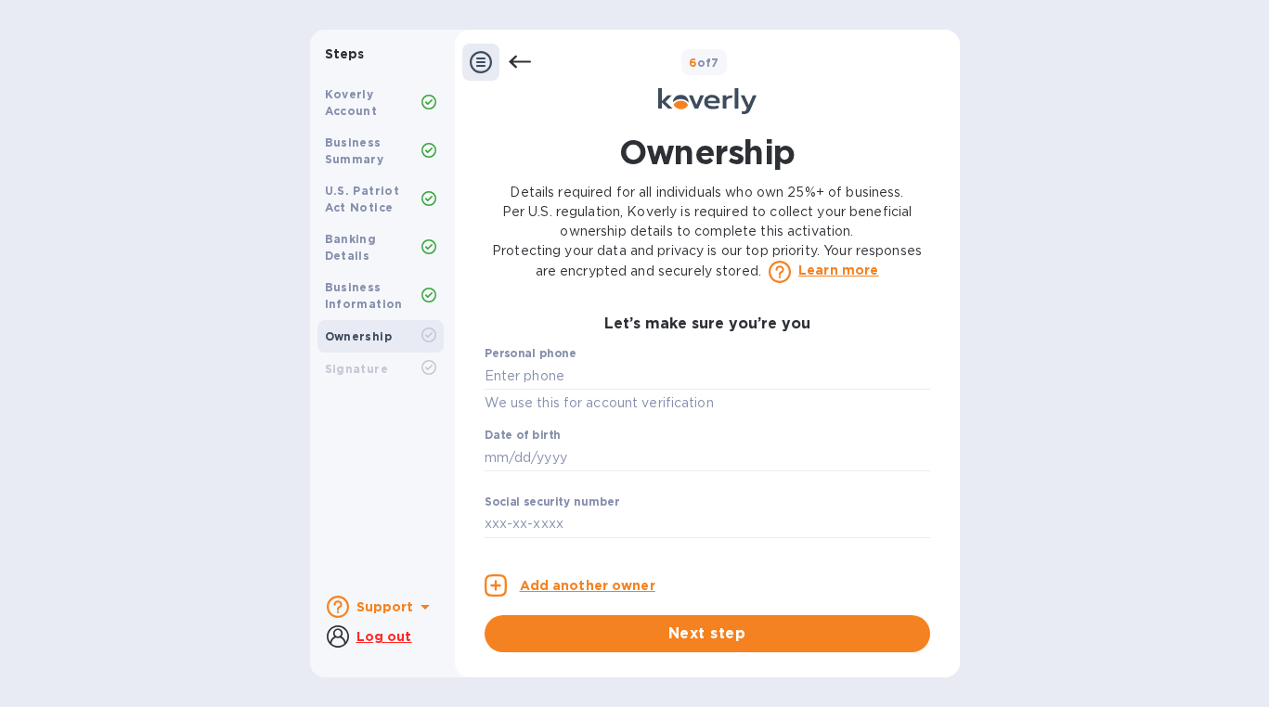
scroll to position [975, 0]
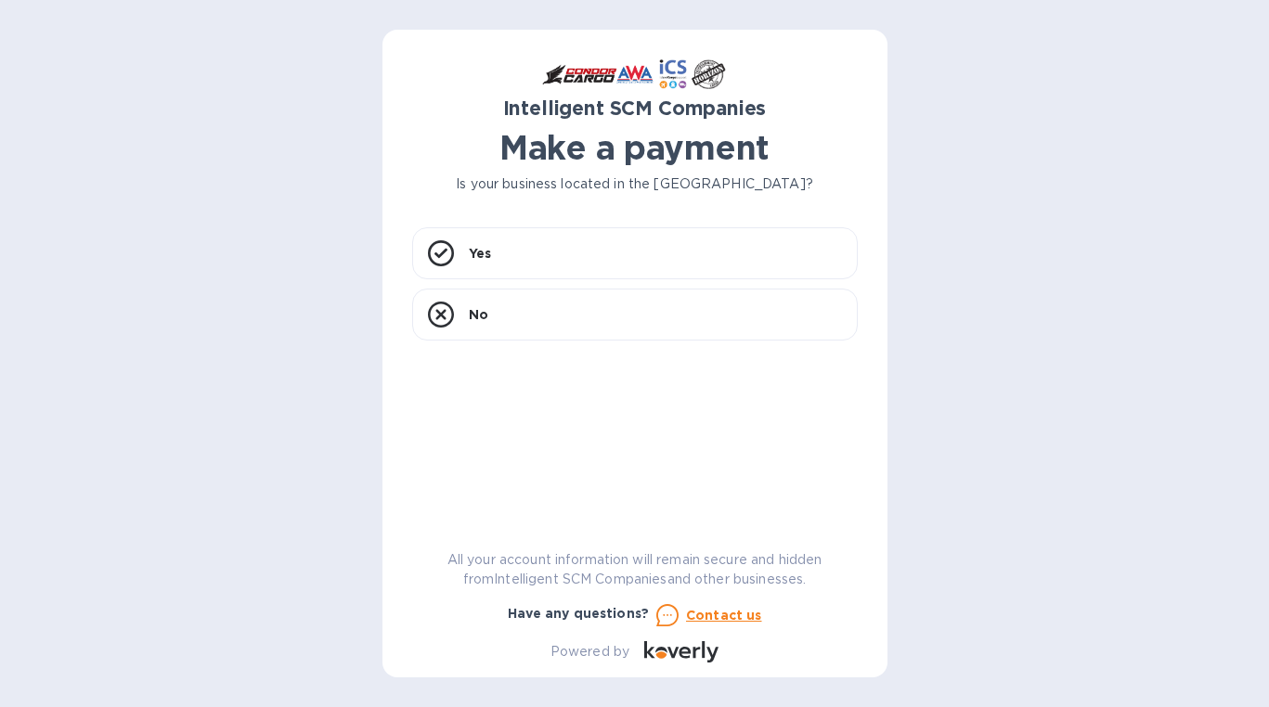
click at [568, 214] on div "Intelligent SCM Companies Make a payment Is your business located in the United…" at bounding box center [635, 360] width 446 height 603
click at [589, 249] on div "Yes" at bounding box center [635, 253] width 446 height 52
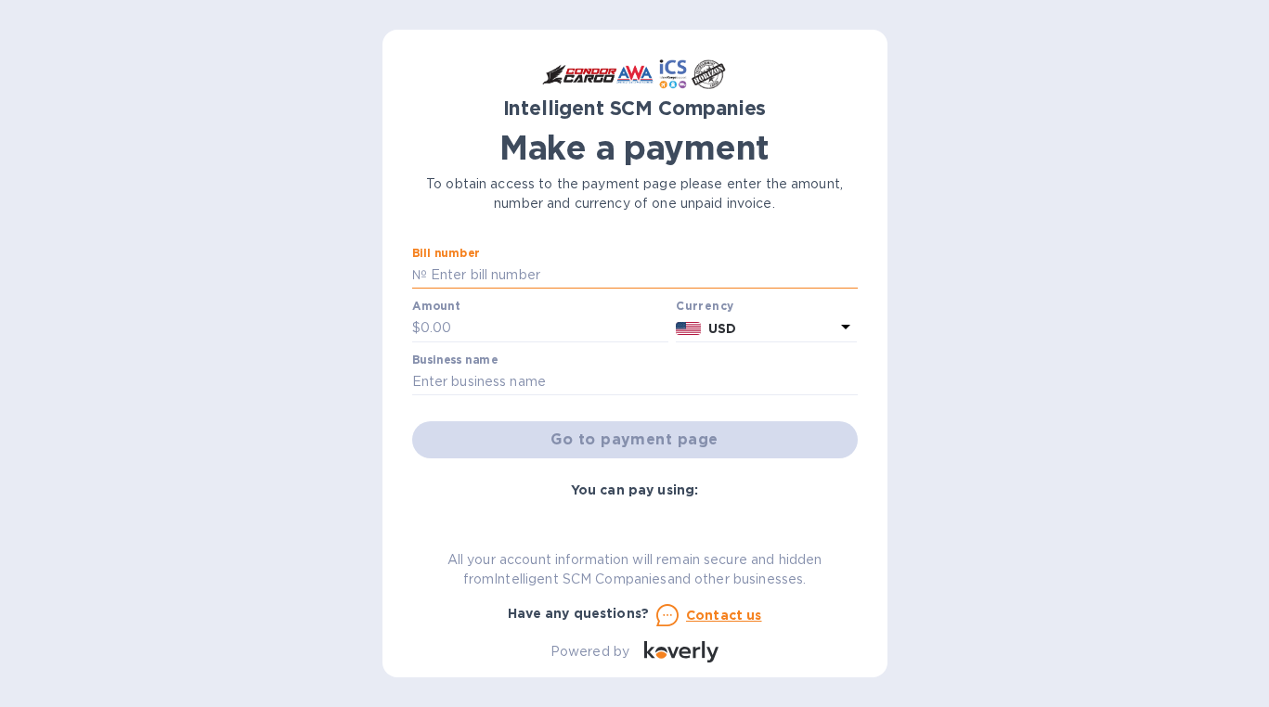
click at [618, 274] on input "text" at bounding box center [642, 276] width 431 height 28
paste input "S00505592"
type input "S00505592"
click at [550, 325] on input "text" at bounding box center [545, 329] width 249 height 28
click at [542, 330] on input "text" at bounding box center [545, 329] width 249 height 28
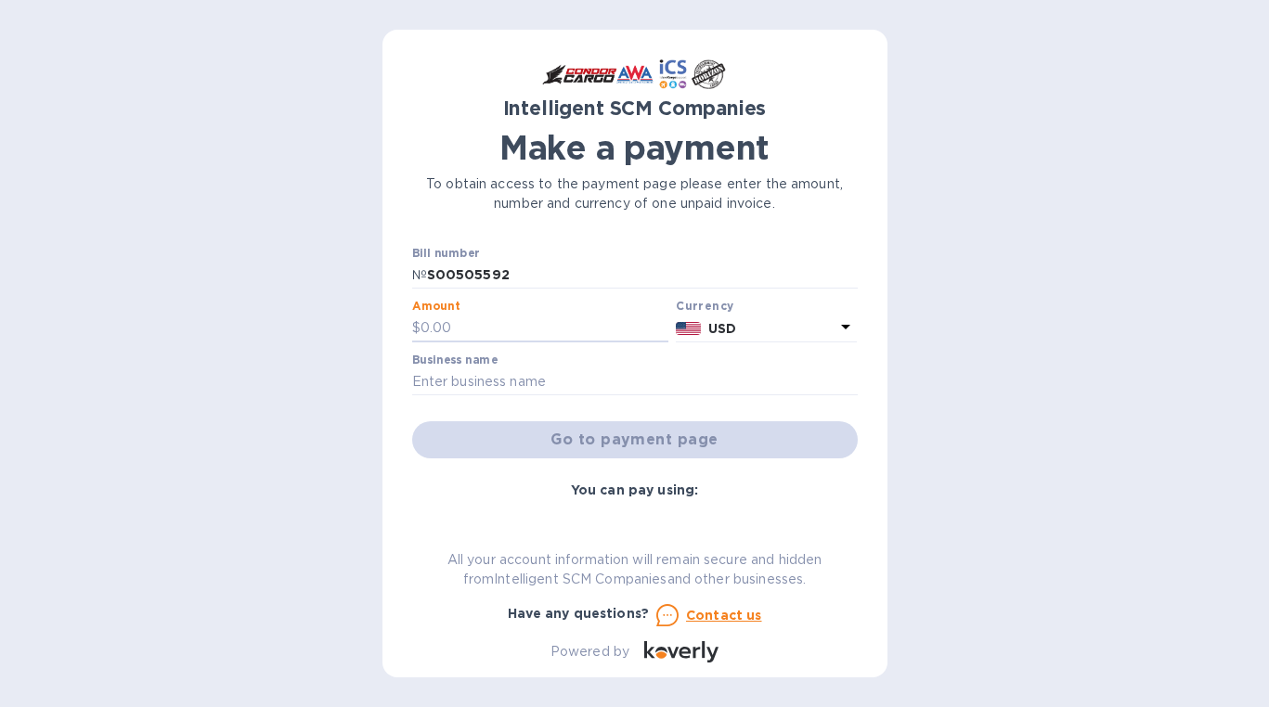
paste input "425.33"
type input "425.33"
click at [544, 386] on input "text" at bounding box center [635, 383] width 446 height 28
type input "Momotaro Trading LLC"
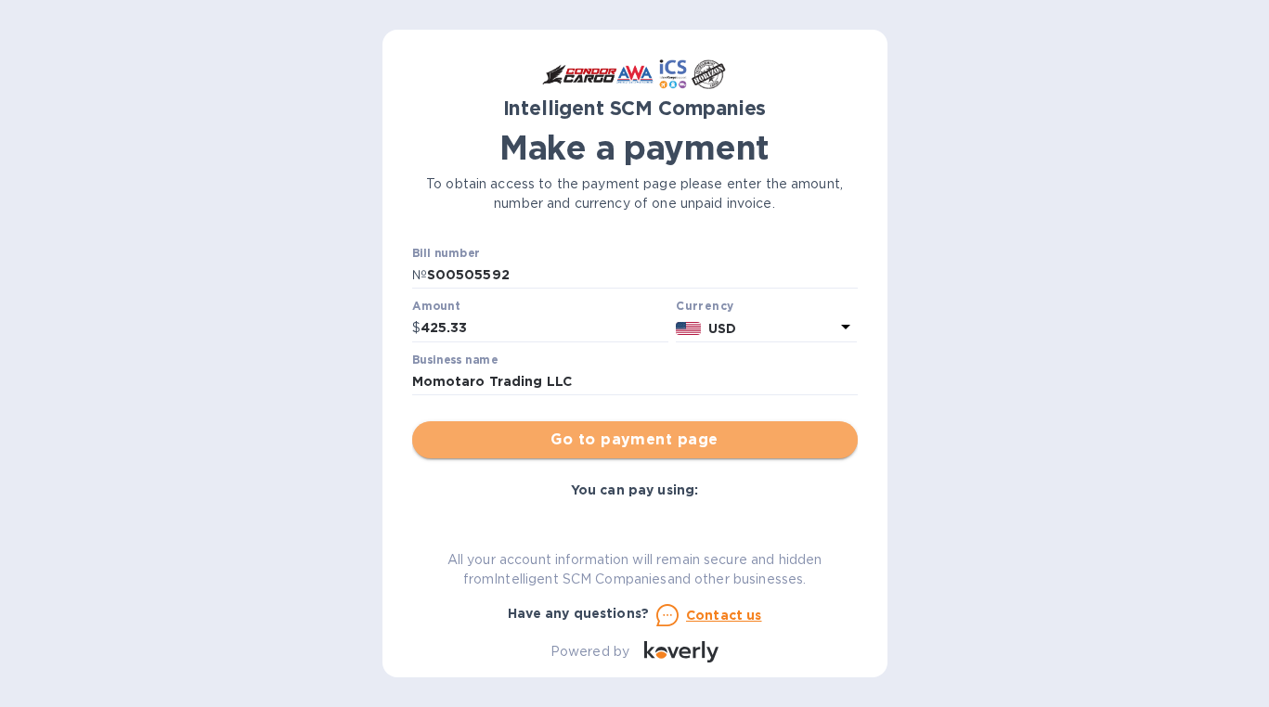
click at [651, 440] on span "Go to payment page" at bounding box center [635, 440] width 416 height 22
